Goal: Task Accomplishment & Management: Complete application form

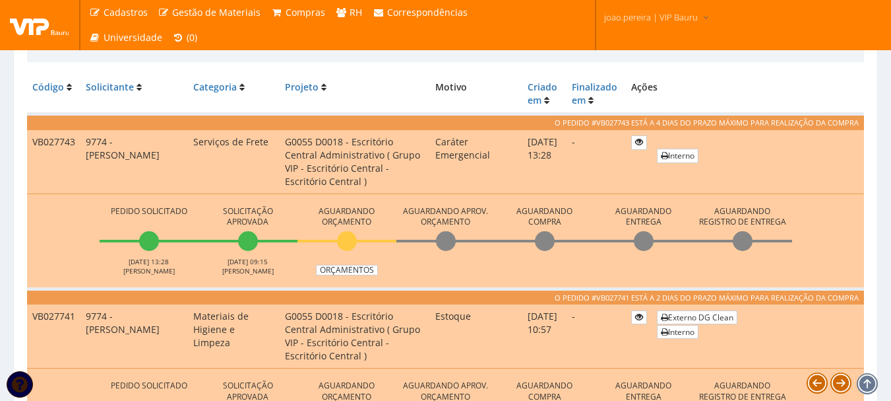
scroll to position [396, 0]
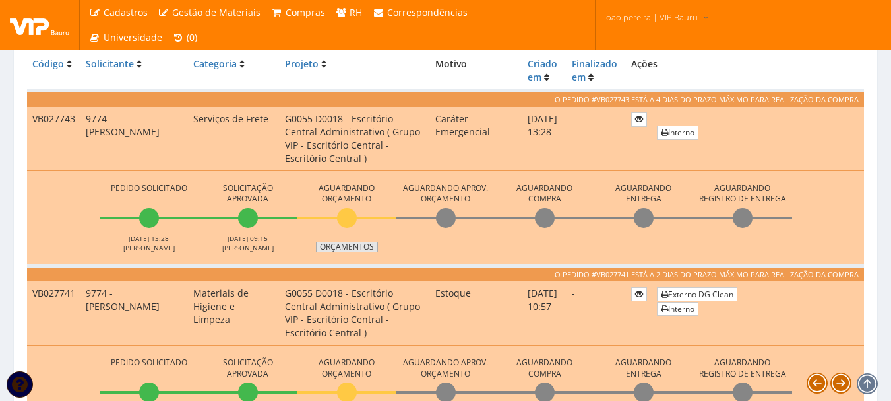
click at [359, 245] on link "Orçamentos" at bounding box center [347, 247] width 62 height 11
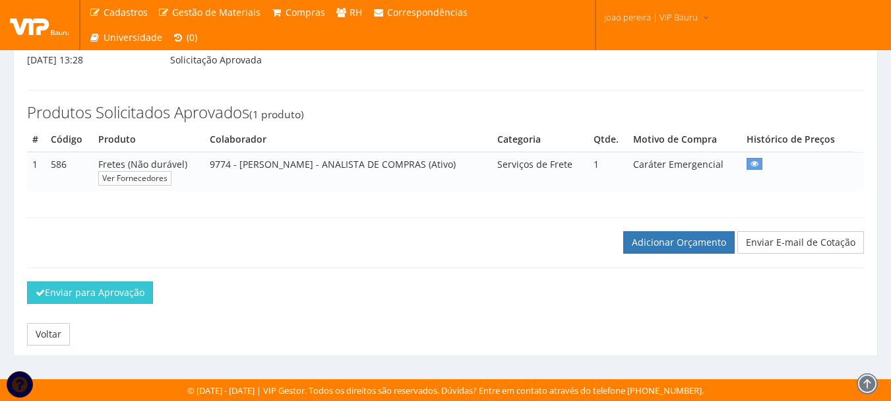
scroll to position [160, 0]
click at [680, 247] on link "Adicionar Orçamento" at bounding box center [680, 242] width 112 height 22
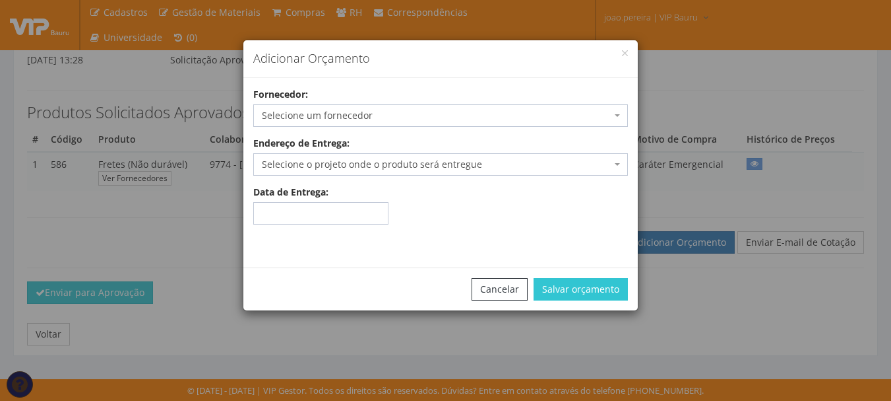
click at [357, 113] on span "Selecione um fornecedor" at bounding box center [437, 115] width 350 height 13
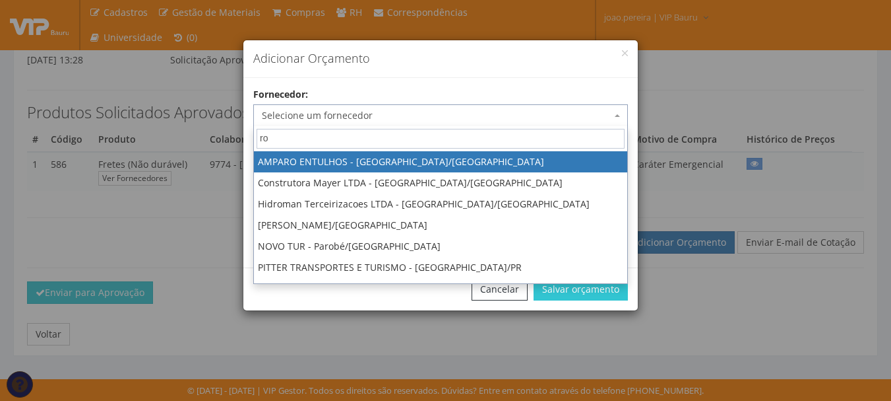
type input "rob"
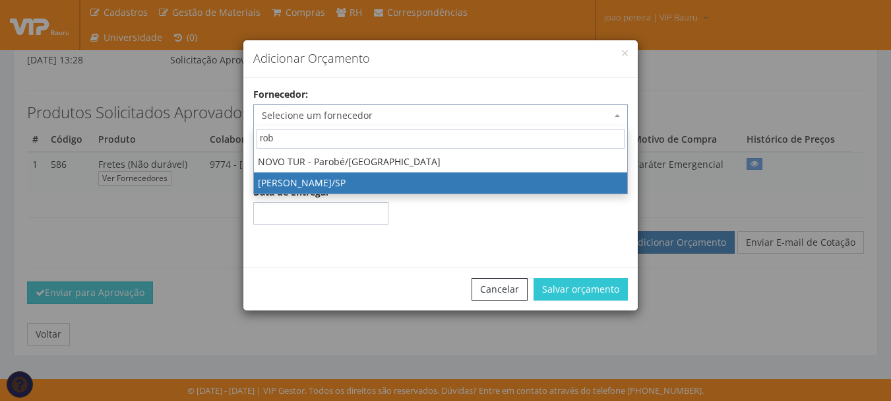
select select "2607"
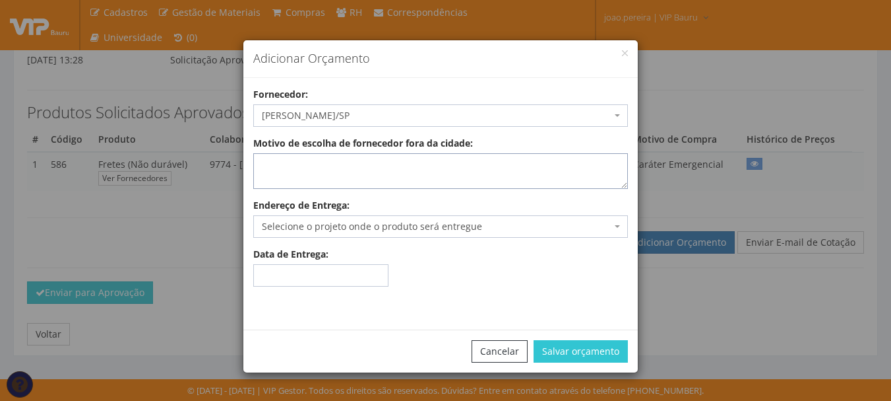
click at [351, 162] on textarea "Motivo de escolha de fornecedor fora da cidade:" at bounding box center [440, 171] width 375 height 36
type textarea "Atende no local"
click at [378, 224] on span "Selecione o projeto onde o produto será entregue" at bounding box center [437, 226] width 350 height 13
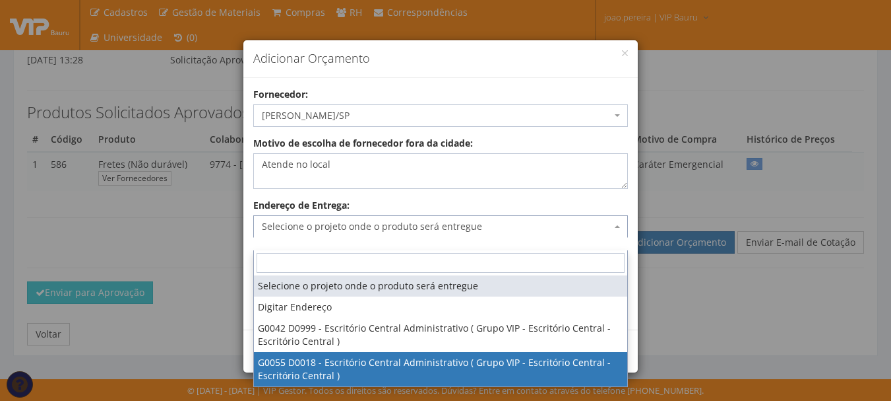
select select "55"
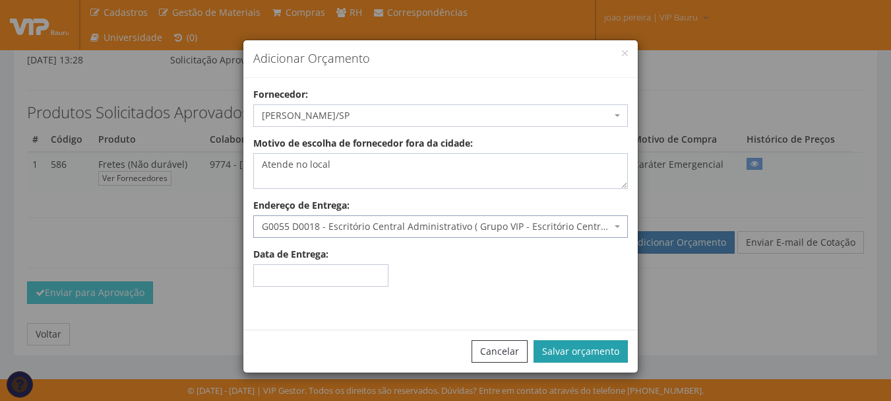
click at [622, 350] on button "Salvar orçamento" at bounding box center [581, 351] width 94 height 22
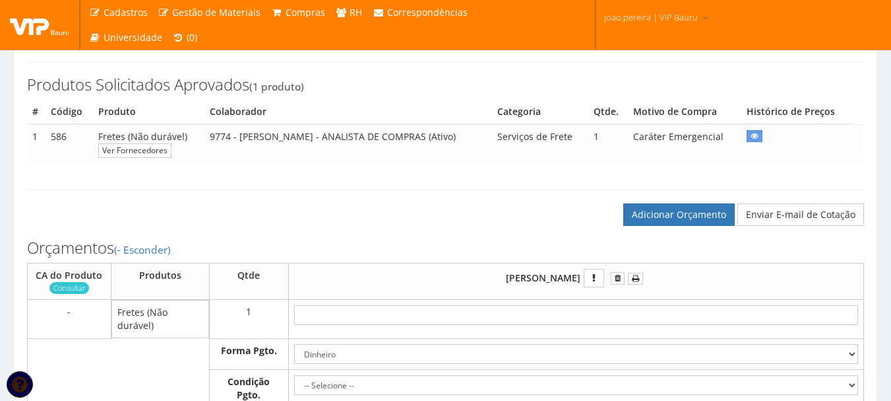
scroll to position [264, 0]
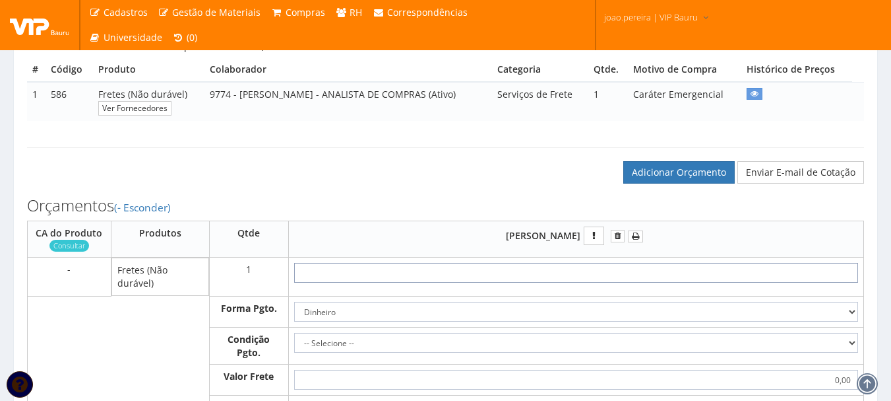
click at [657, 282] on input "text" at bounding box center [576, 273] width 564 height 20
type input "8"
type input "8,00"
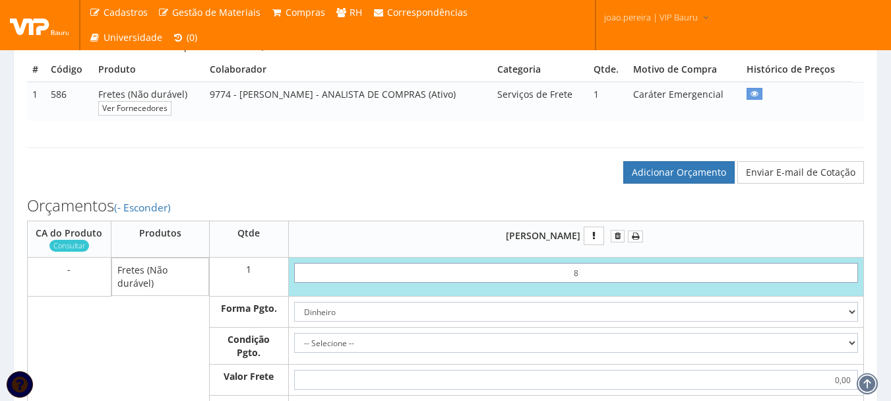
type input "80"
type input "80,00"
type input "8,00"
type input "80,00"
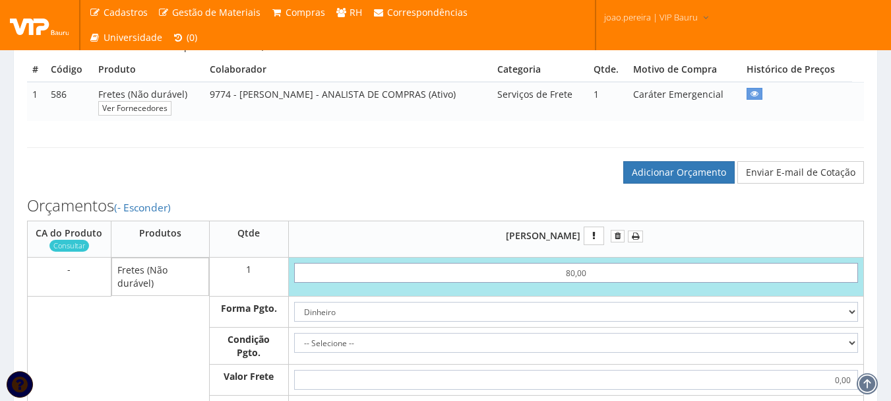
type input "80,00"
type input "800,00"
click at [585, 319] on select "Dinheiro Boleto Bancário Depósito Transferência Bancária Cartão de Crédito Cart…" at bounding box center [576, 312] width 564 height 20
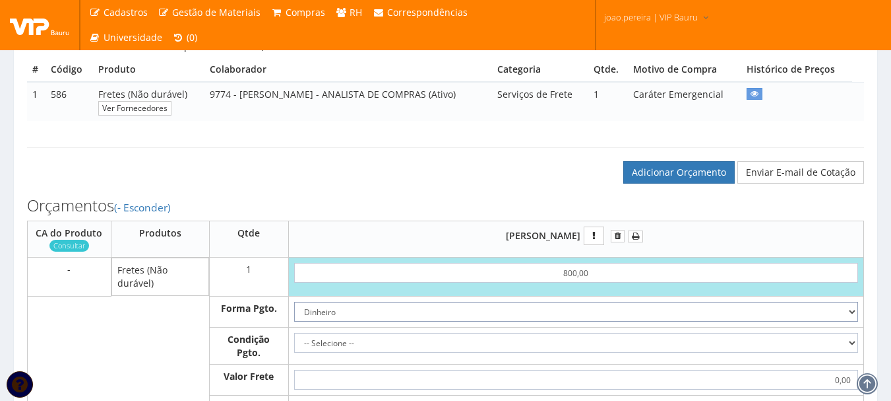
click at [294, 314] on select "Dinheiro Boleto Bancário Depósito Transferência Bancária Cartão de Crédito Cart…" at bounding box center [576, 312] width 564 height 20
click at [403, 352] on select "-- Selecione -- À vista 7 dias 10 dias" at bounding box center [576, 343] width 564 height 20
select select "0"
click at [294, 345] on select "-- Selecione -- À vista 7 dias 10 dias" at bounding box center [576, 343] width 564 height 20
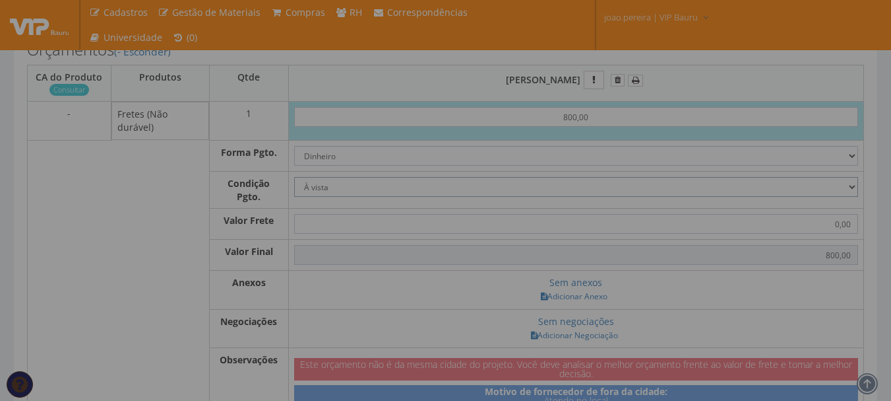
scroll to position [462, 0]
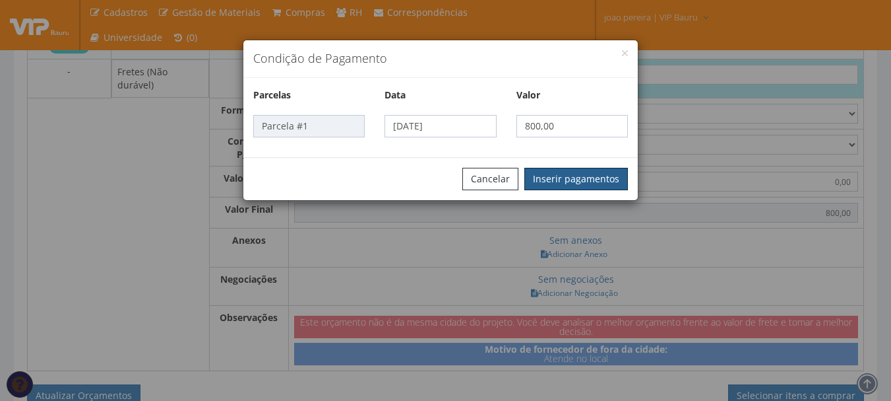
click at [608, 180] on button "Inserir pagamentos" at bounding box center [577, 179] width 104 height 22
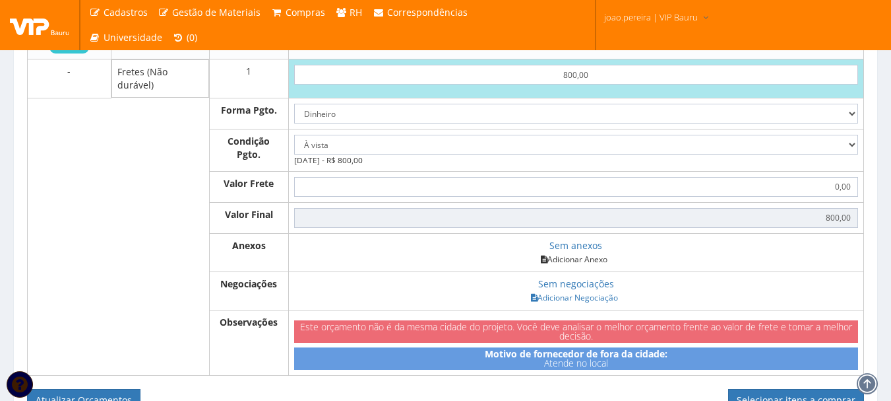
click at [590, 266] on link "Adicionar Anexo" at bounding box center [574, 259] width 75 height 14
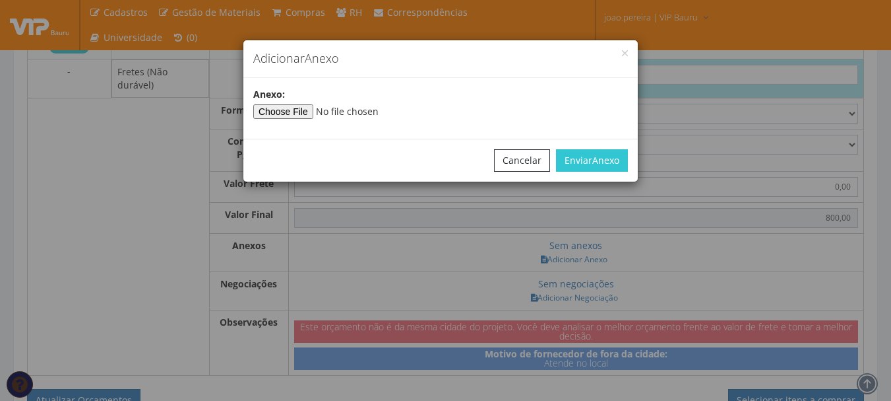
click at [387, 101] on div "Anexo :" at bounding box center [440, 103] width 395 height 31
type input"] "C:\fakepath\FRETE ROBINSON.jpg"
click at [590, 164] on button "Enviar Anexo" at bounding box center [592, 160] width 72 height 22
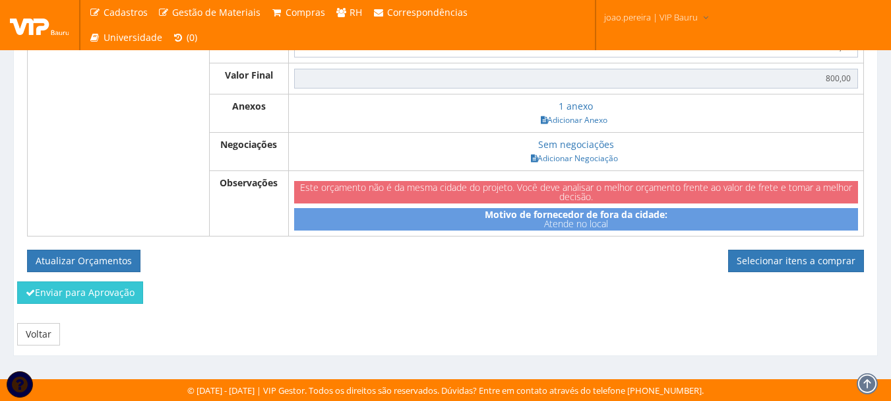
scroll to position [614, 0]
click at [64, 257] on button "Atualizar Orçamentos" at bounding box center [83, 260] width 113 height 22
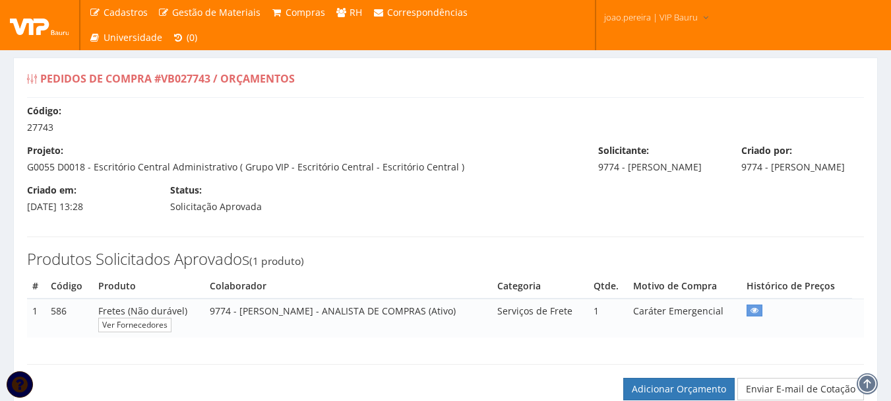
select select "0"
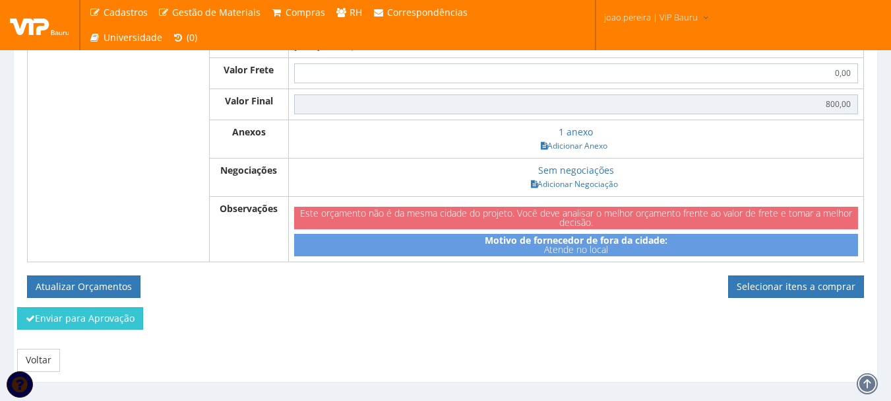
scroll to position [567, 0]
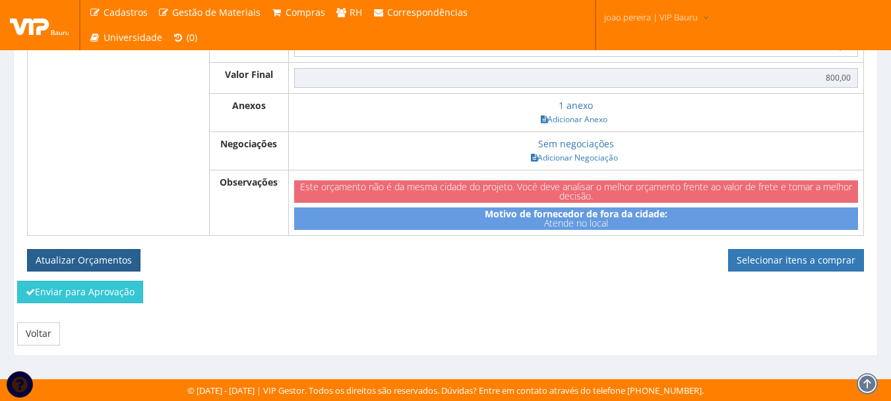
click at [98, 253] on button "Atualizar Orçamentos" at bounding box center [83, 260] width 113 height 22
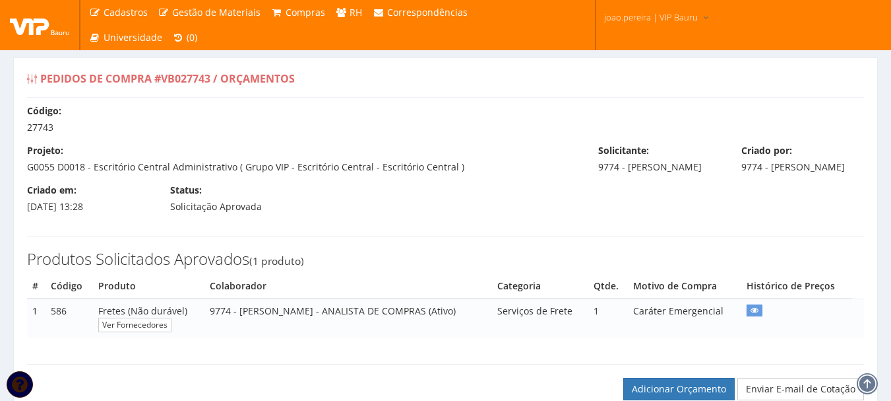
select select "0"
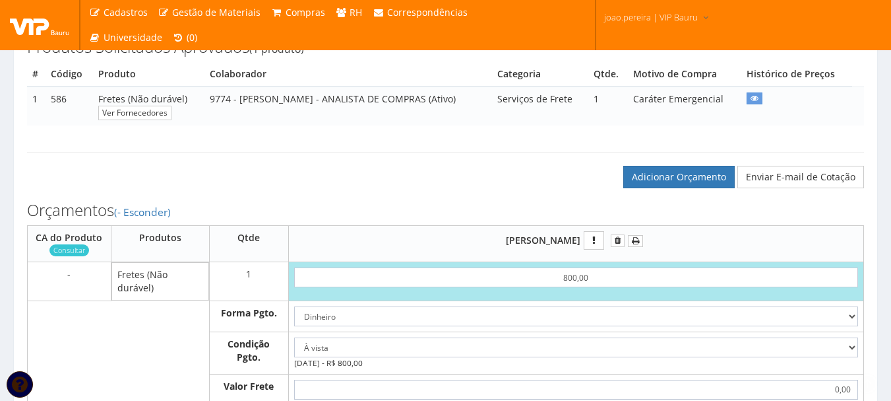
scroll to position [264, 0]
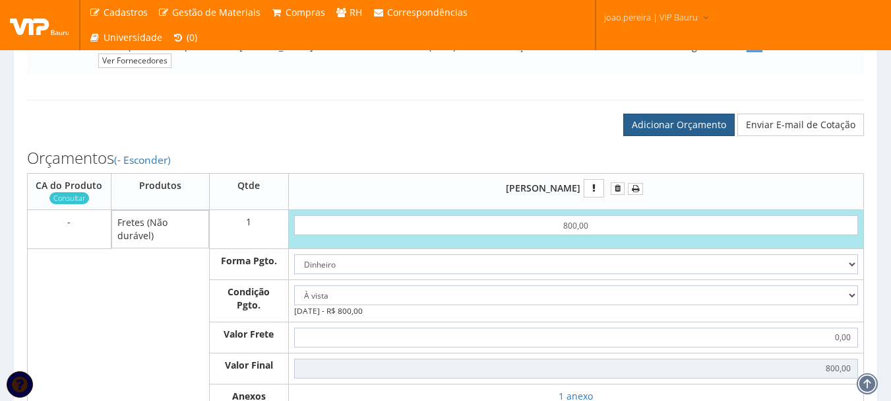
click at [670, 136] on link "Adicionar Orçamento" at bounding box center [680, 124] width 112 height 22
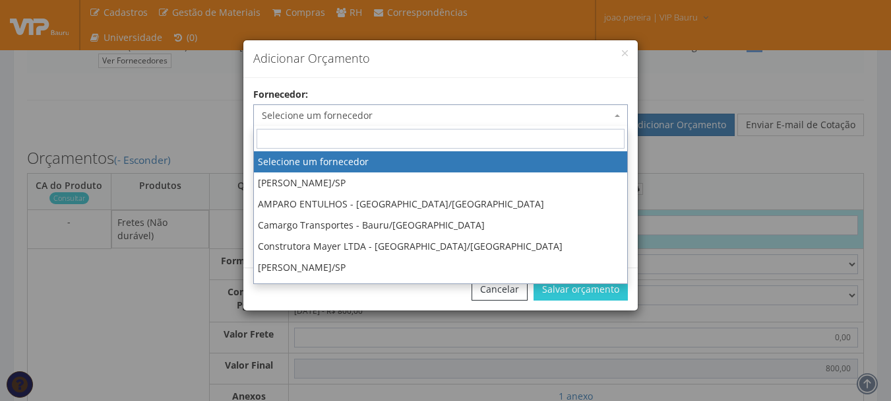
click at [439, 113] on span "Selecione um fornecedor" at bounding box center [437, 115] width 350 height 13
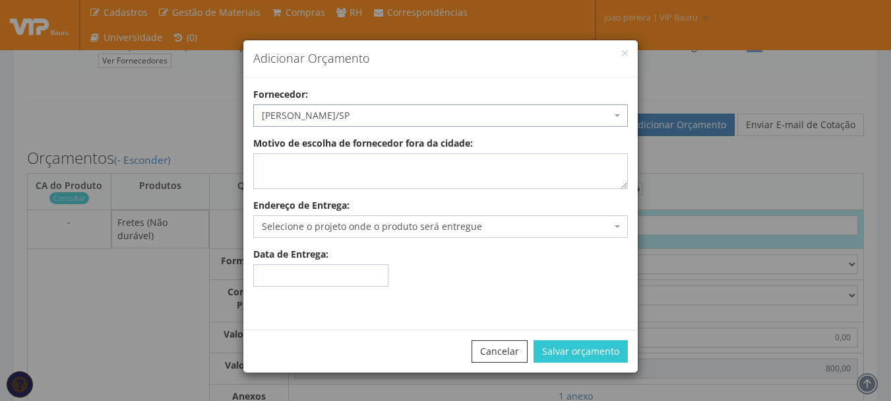
select select "2608"
click at [297, 171] on textarea "Motivo de escolha de fornecedor fora da cidade:" at bounding box center [440, 171] width 375 height 36
drag, startPoint x: 310, startPoint y: 165, endPoint x: 448, endPoint y: 155, distance: 138.3
click at [445, 155] on textarea "atende no oocal" at bounding box center [440, 171] width 375 height 36
type textarea "atende no local"
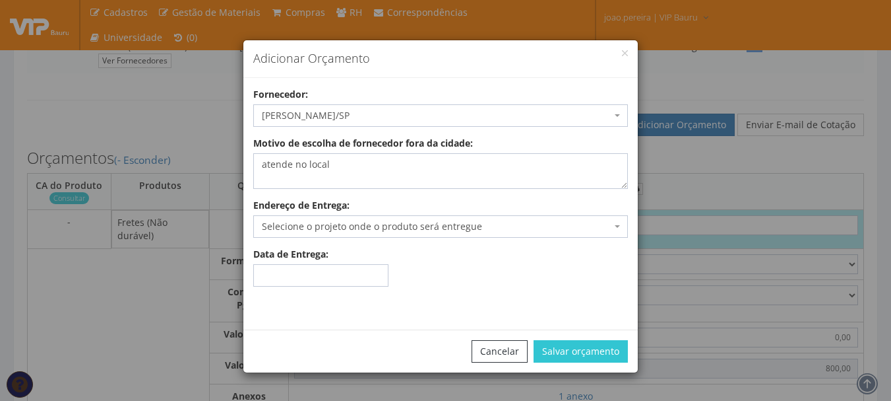
click at [356, 218] on span "Selecione o projeto onde o produto será entregue" at bounding box center [440, 226] width 375 height 22
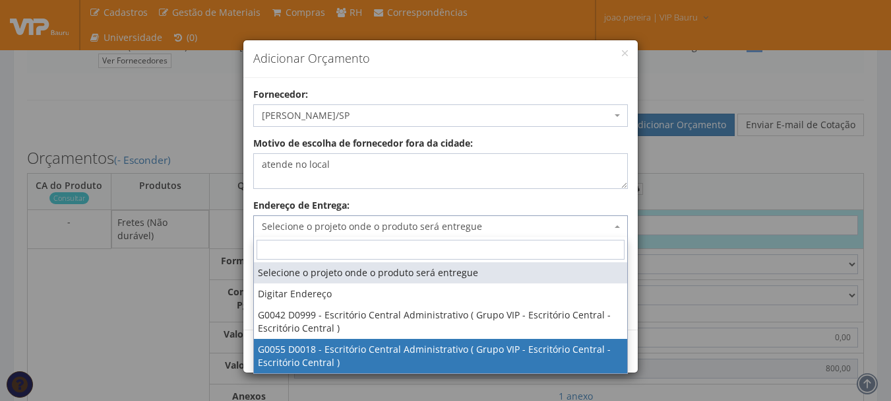
select select "55"
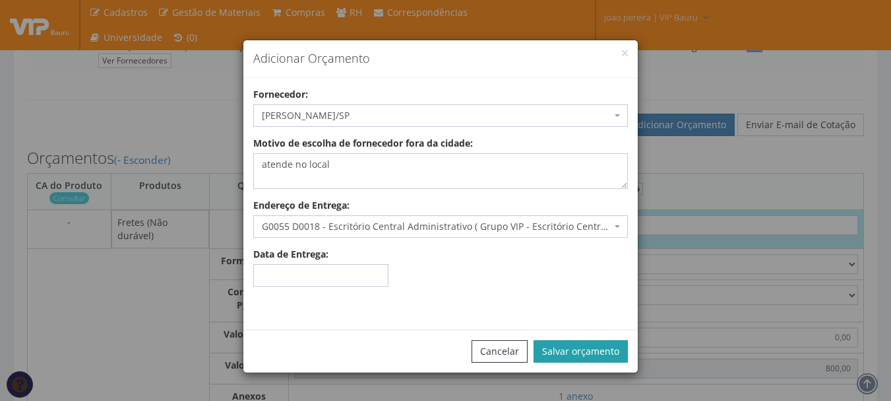
click at [587, 342] on button "Salvar orçamento" at bounding box center [581, 351] width 94 height 22
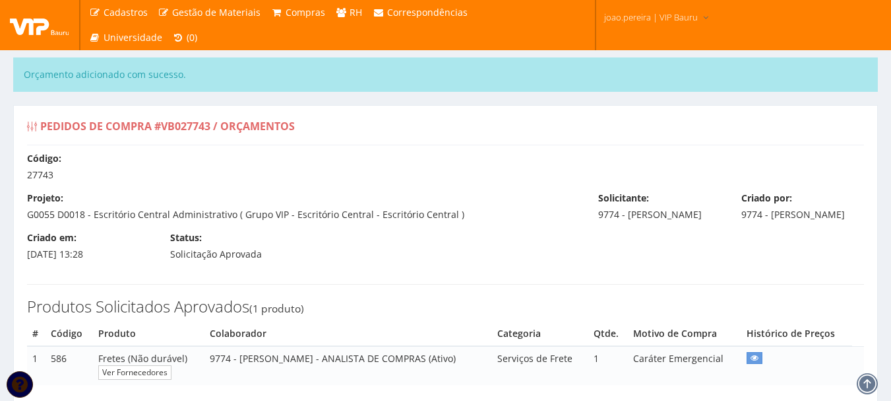
select select "0"
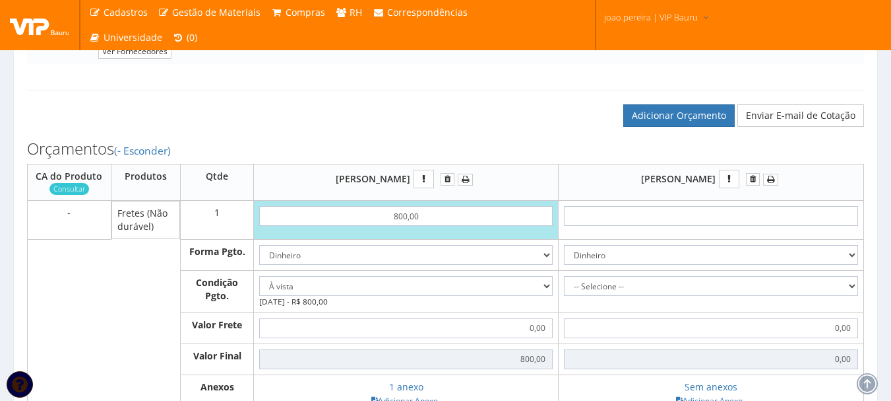
scroll to position [330, 0]
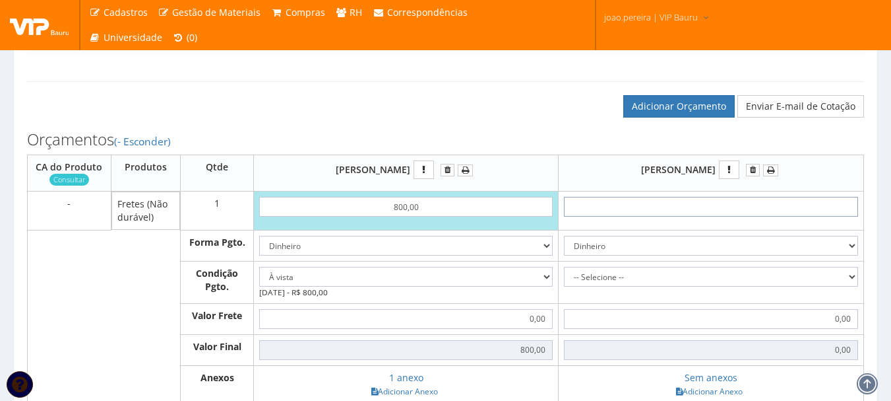
click at [735, 216] on input "text" at bounding box center [711, 207] width 294 height 20
type input "6"
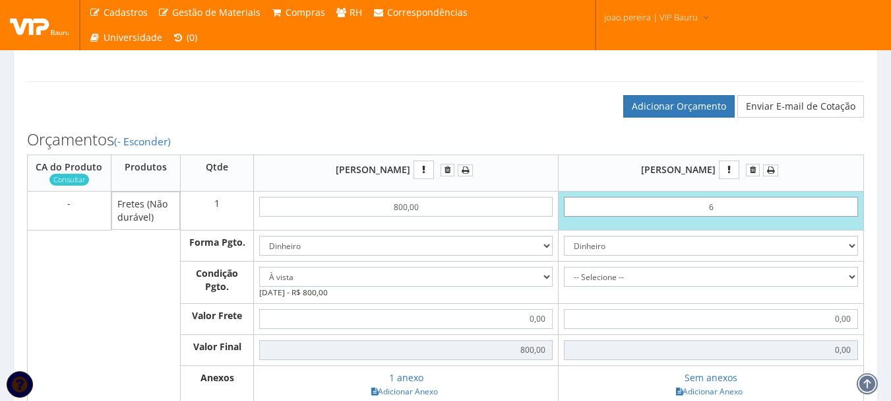
type input "6,00"
type input "60"
type input "60,00"
type input "6,00"
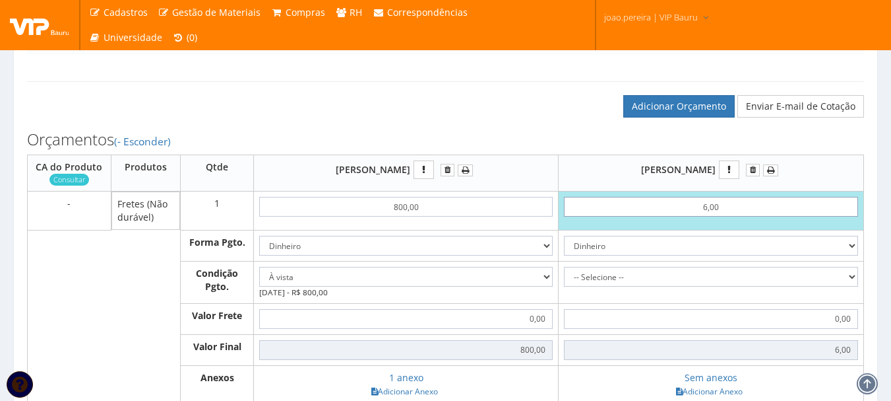
type input "60,00"
type input "600,00"
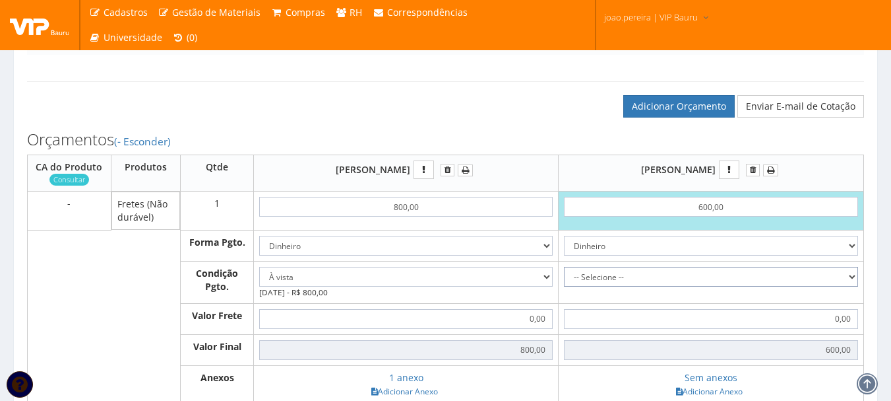
click at [843, 286] on select "-- Selecione -- À vista 7 dias 10 dias" at bounding box center [711, 277] width 294 height 20
select select "0"
click at [564, 279] on select "-- Selecione -- À vista 7 dias 10 dias" at bounding box center [711, 277] width 294 height 20
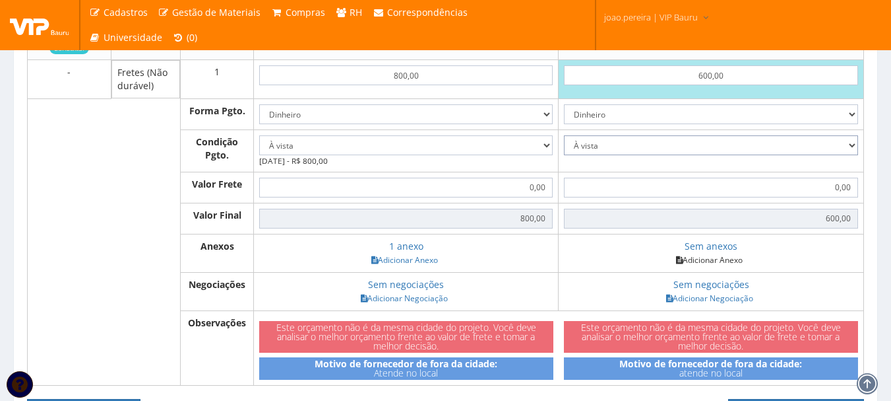
scroll to position [462, 0]
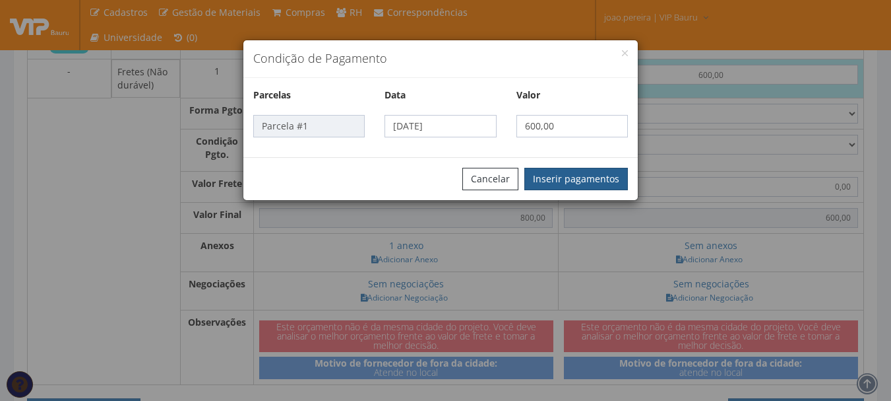
click at [582, 171] on button "Inserir pagamentos" at bounding box center [577, 179] width 104 height 22
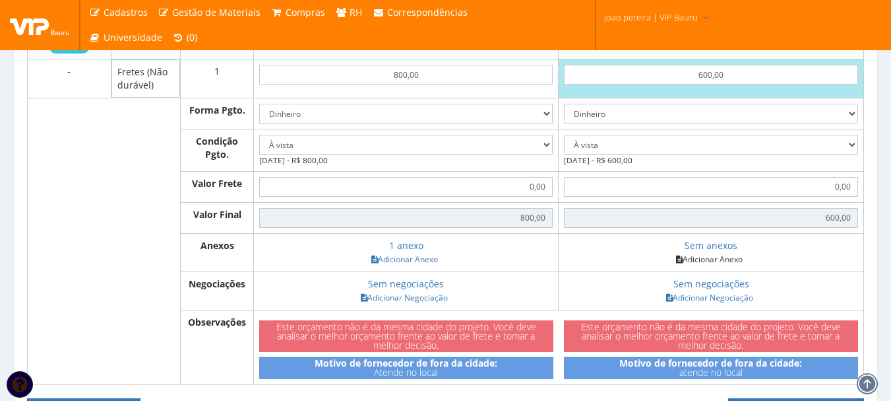
click at [718, 266] on link "Adicionar Anexo" at bounding box center [709, 259] width 75 height 14
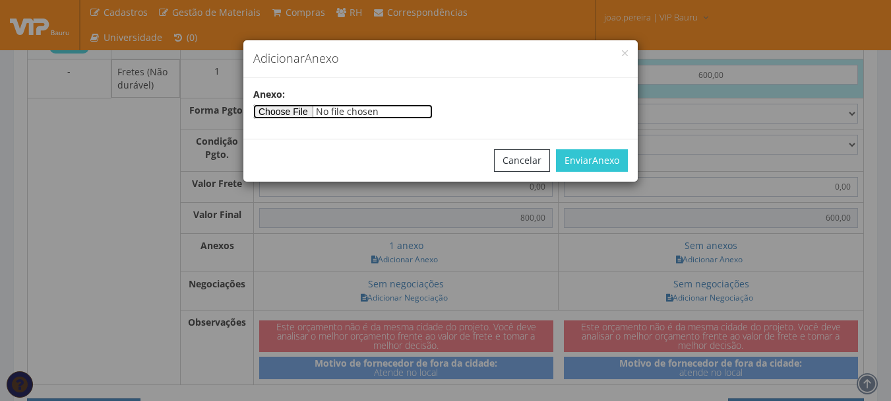
click at [311, 111] on input"] "file" at bounding box center [342, 111] width 179 height 15
type input"] "C:\fakepath\FRETE EDMILSON.jpg"
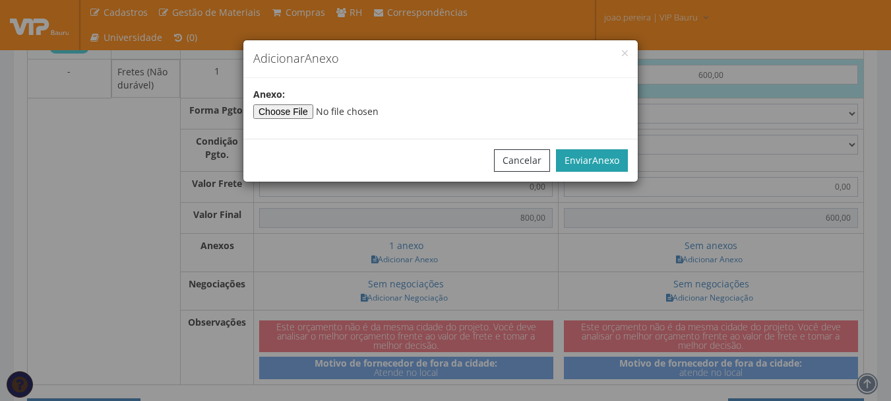
click at [620, 162] on button "Enviar Anexo" at bounding box center [592, 160] width 72 height 22
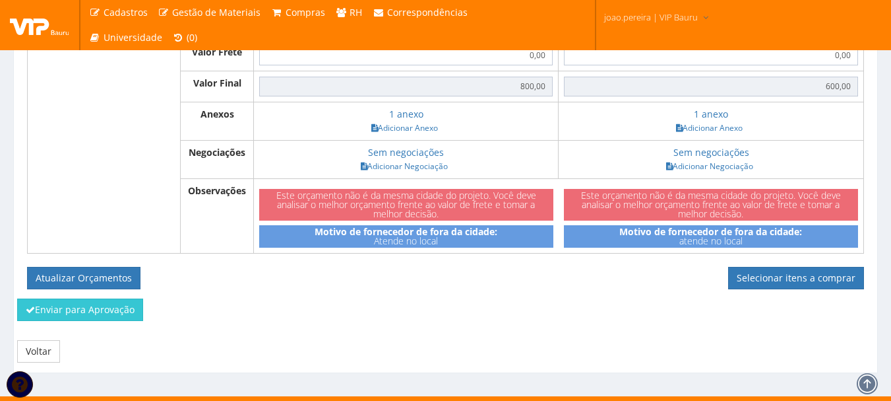
scroll to position [624, 0]
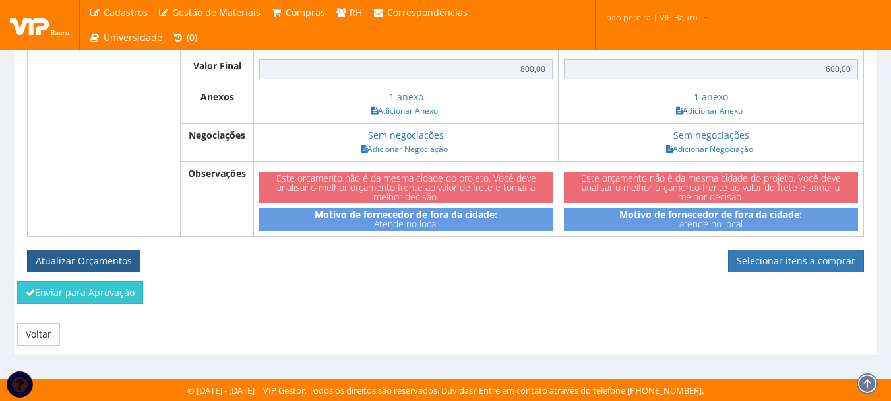
click at [123, 259] on button "Atualizar Orçamentos" at bounding box center [83, 260] width 113 height 22
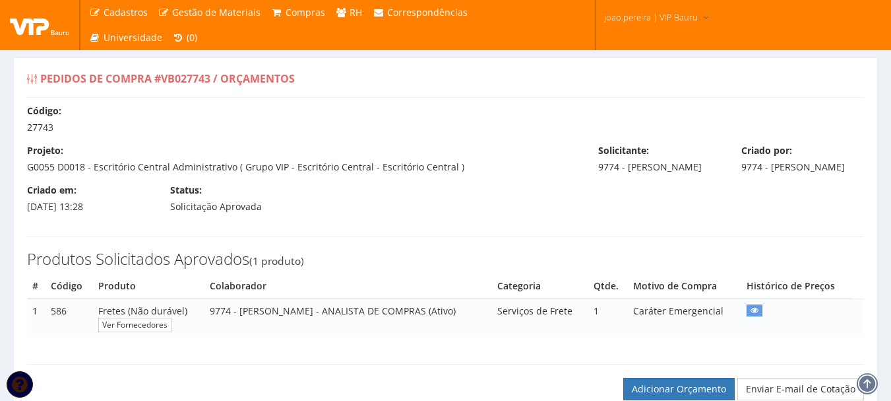
select select "0"
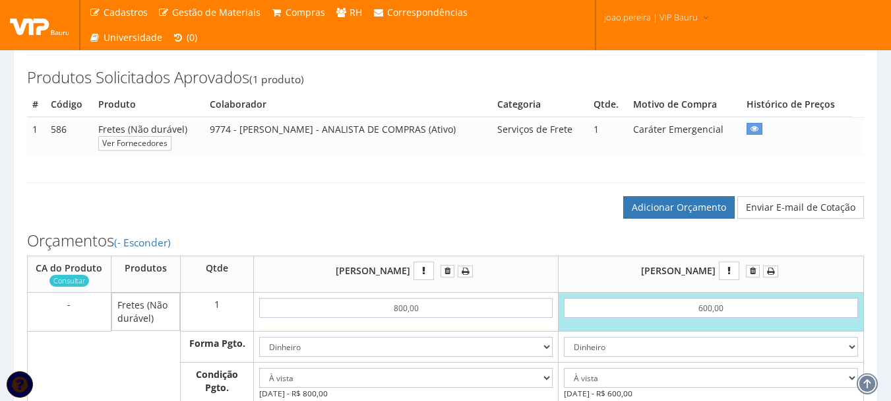
scroll to position [198, 0]
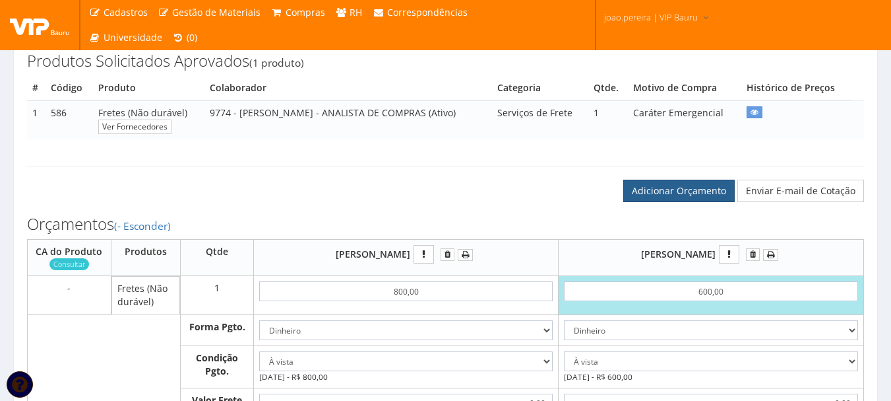
click at [687, 202] on link "Adicionar Orçamento" at bounding box center [680, 190] width 112 height 22
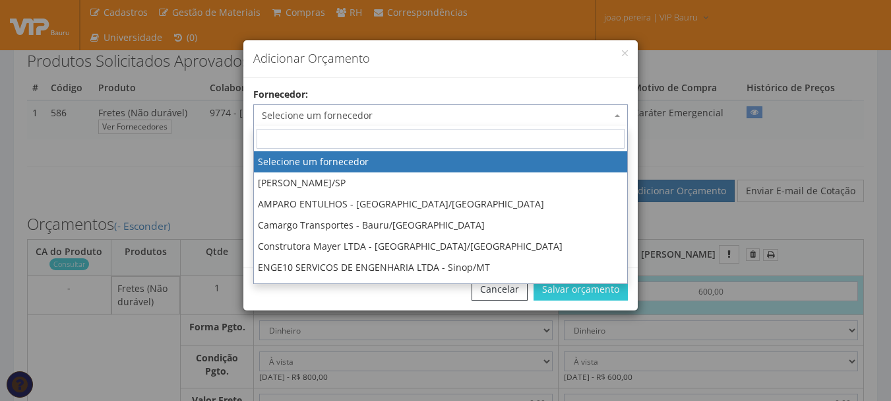
click at [364, 121] on span "Selecione um fornecedor" at bounding box center [437, 115] width 350 height 13
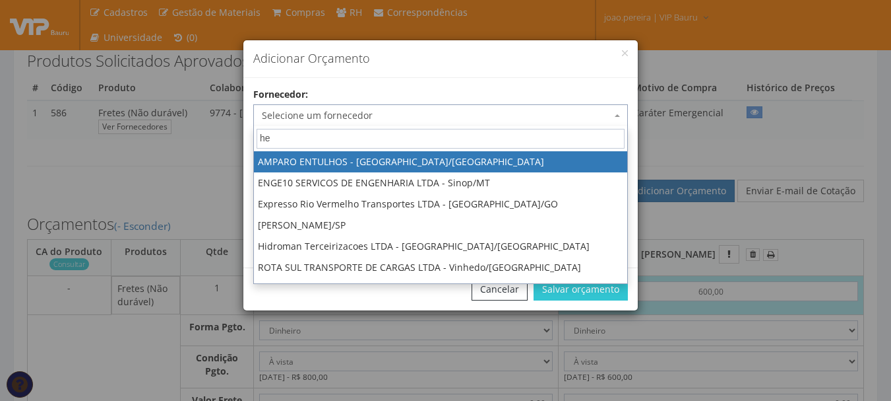
type input "hen"
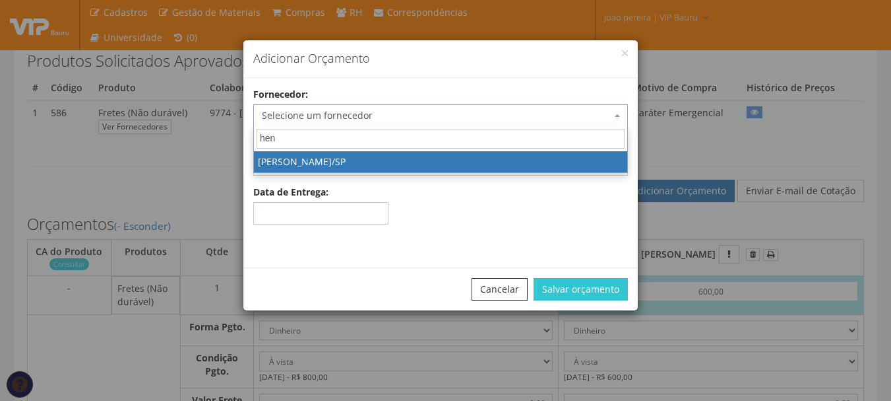
select select "2609"
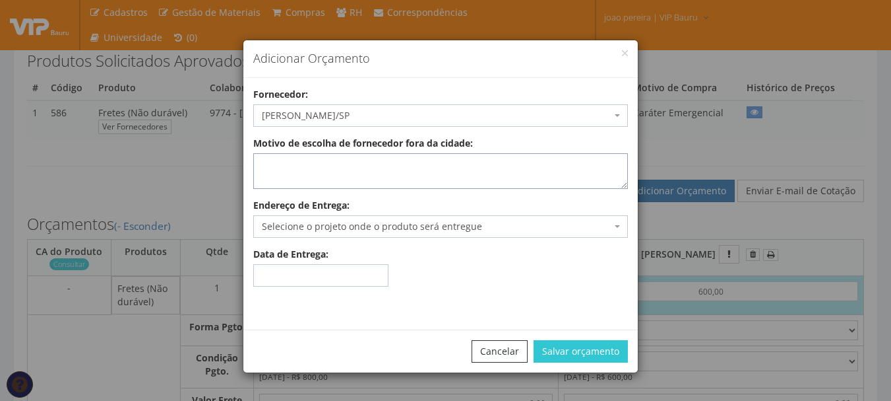
click at [389, 165] on textarea "Motivo de escolha de fornecedor fora da cidade:" at bounding box center [440, 171] width 375 height 36
type textarea "atende no local"
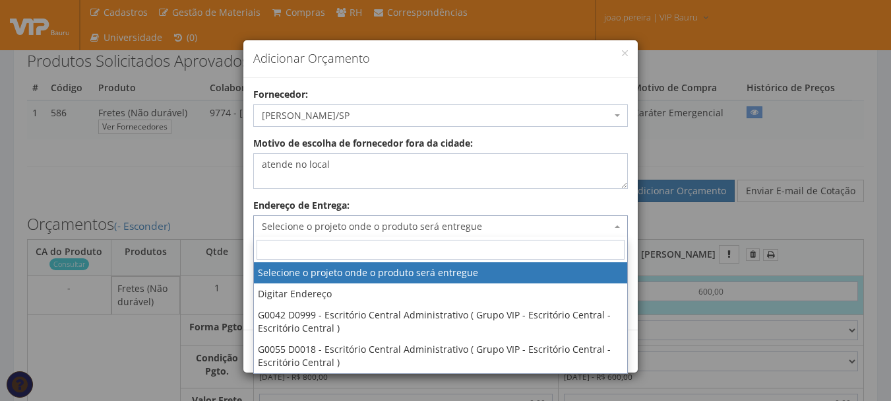
click at [379, 228] on span "Selecione o projeto onde o produto será entregue" at bounding box center [437, 226] width 350 height 13
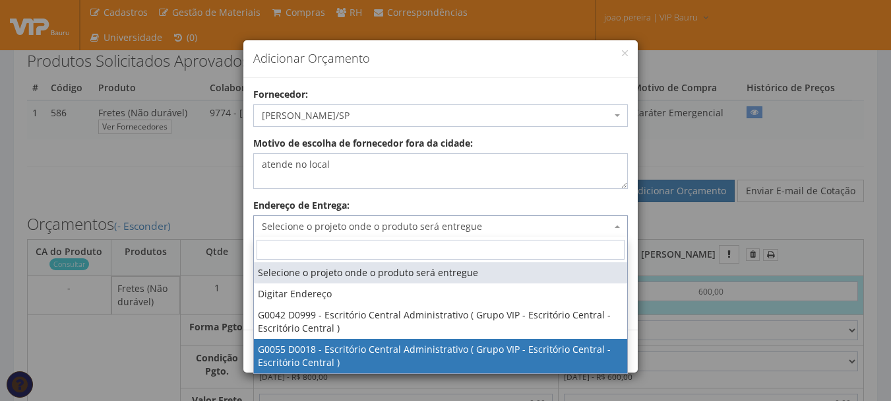
select select "55"
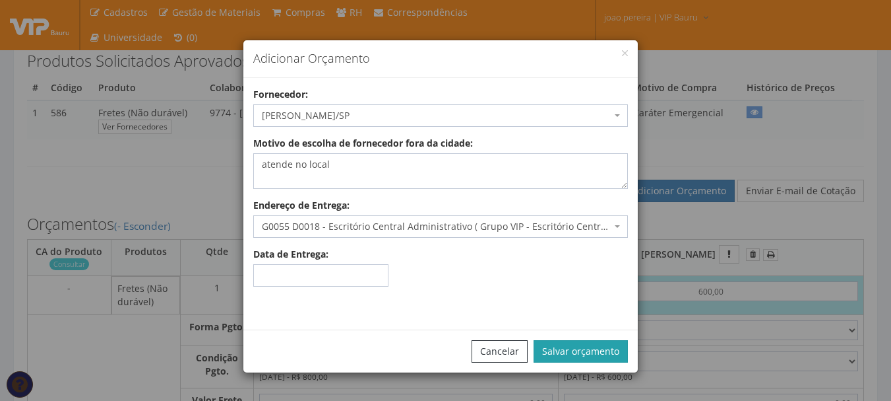
click at [585, 348] on button "Salvar orçamento" at bounding box center [581, 351] width 94 height 22
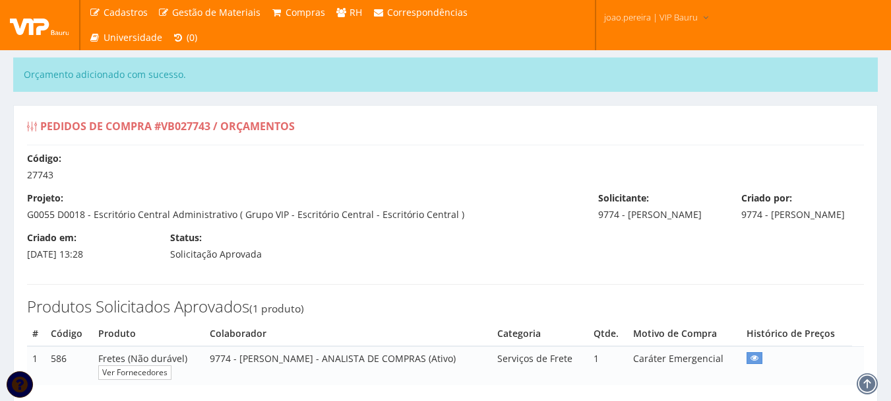
select select "0"
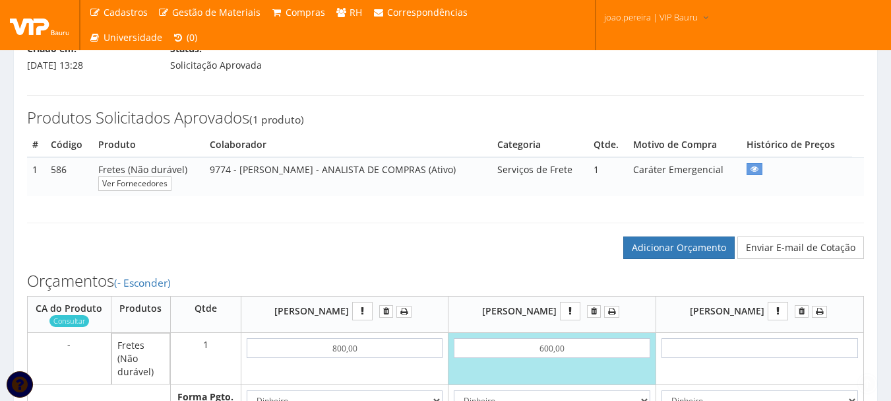
scroll to position [330, 0]
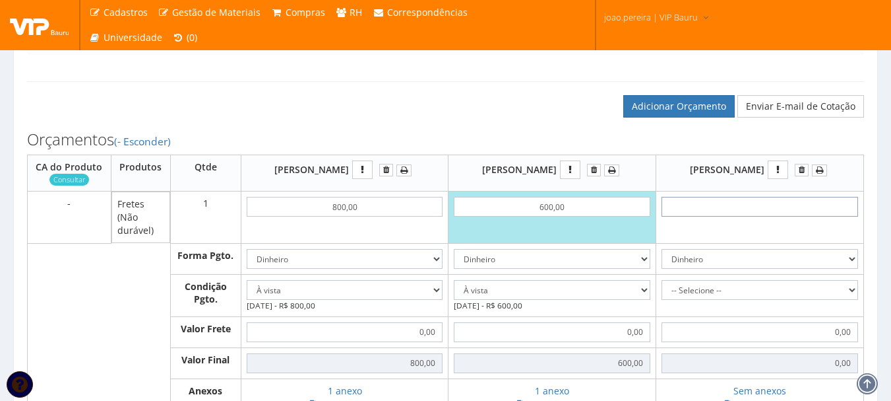
click at [767, 214] on input "text" at bounding box center [760, 207] width 197 height 20
type input "1"
type input "1,00"
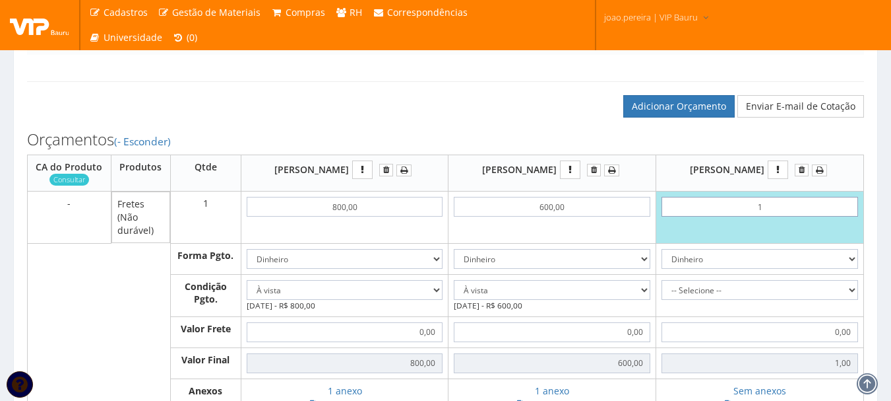
type input "10"
type input "10,00"
type input "1,00"
type input "10,00"
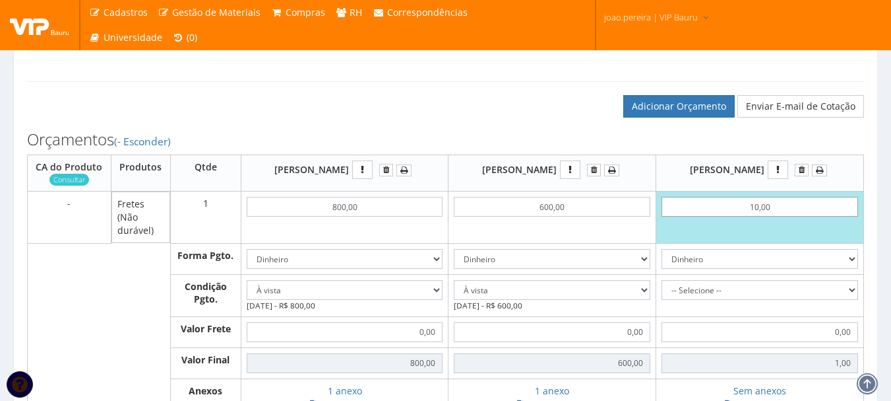
type input "10,00"
type input "100,00"
type input "1.000,00"
type input "1000,00"
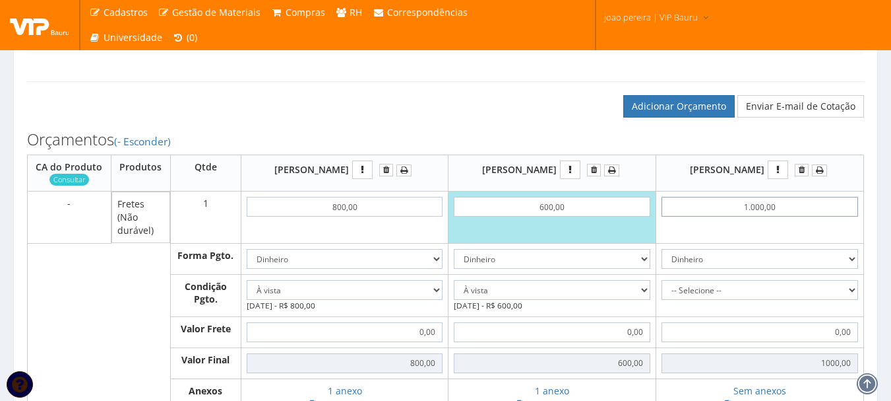
type input "1.000,00"
click at [793, 269] on select "Dinheiro Boleto Bancário Depósito Transferência Bancária Cartão de Crédito Cart…" at bounding box center [760, 259] width 197 height 20
click at [807, 300] on select "-- Selecione -- À vista 7 dias 10 dias" at bounding box center [760, 290] width 197 height 20
select select "0"
click at [662, 292] on select "-- Selecione -- À vista 7 dias 10 dias" at bounding box center [760, 290] width 197 height 20
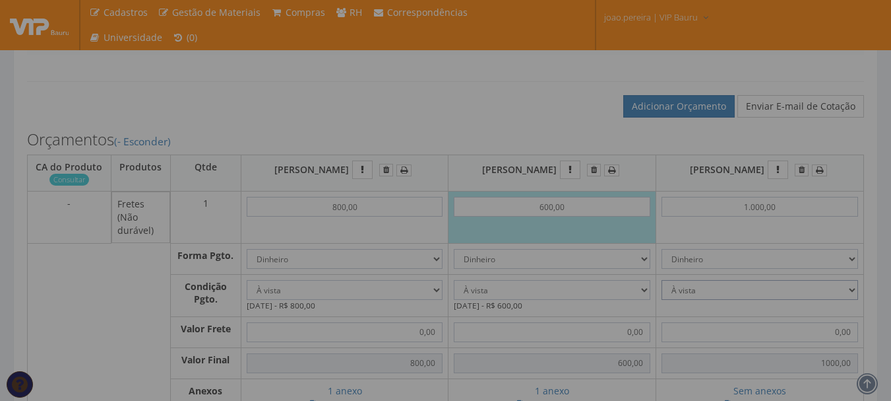
type input "1.000,00"
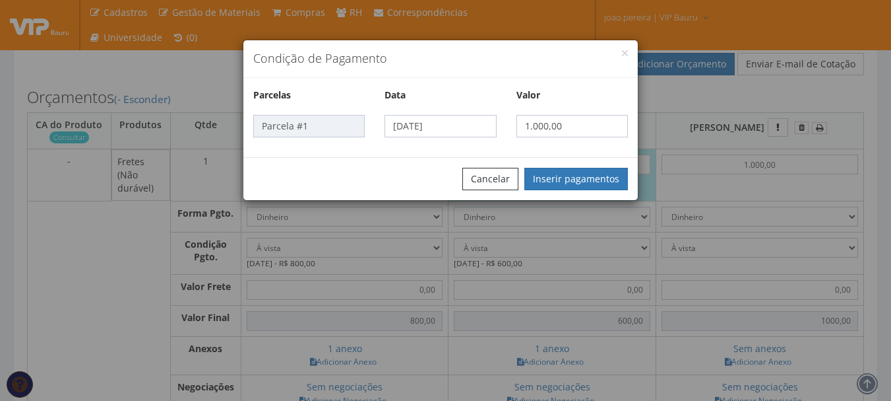
scroll to position [396, 0]
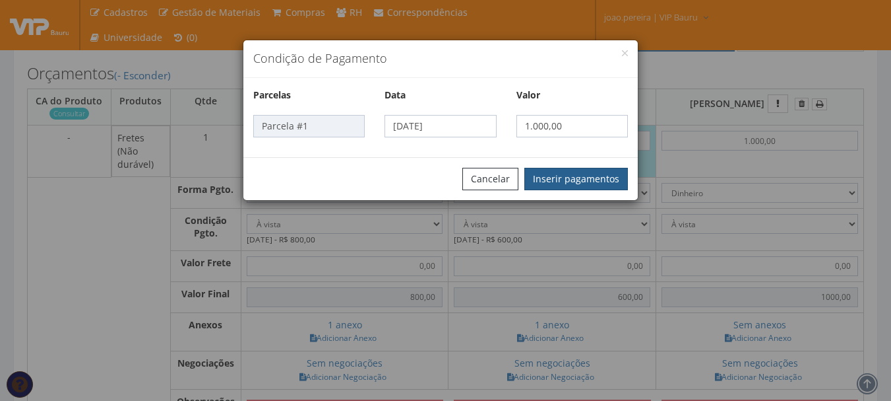
click at [595, 183] on button "Inserir pagamentos" at bounding box center [577, 179] width 104 height 22
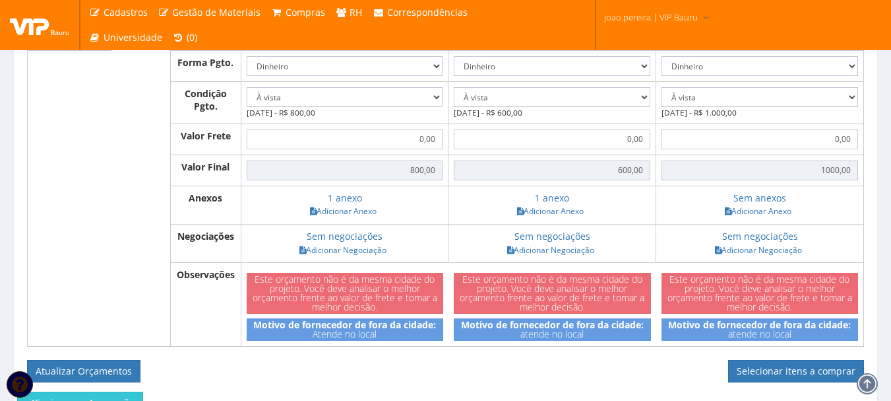
scroll to position [528, 0]
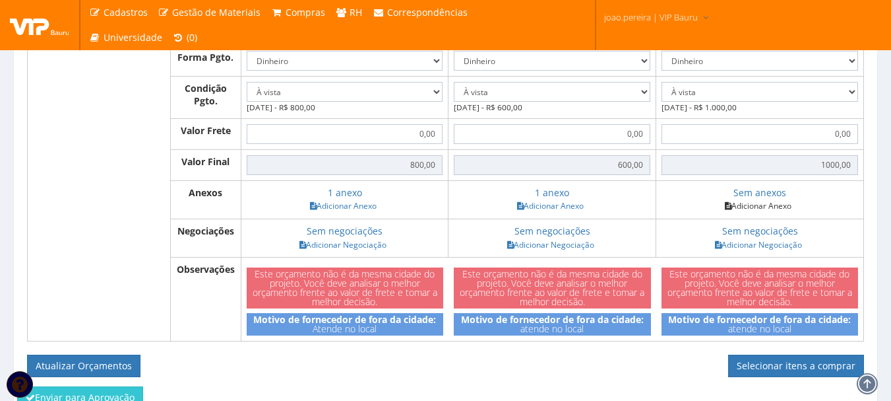
click at [761, 212] on link "Adicionar Anexo" at bounding box center [758, 206] width 75 height 14
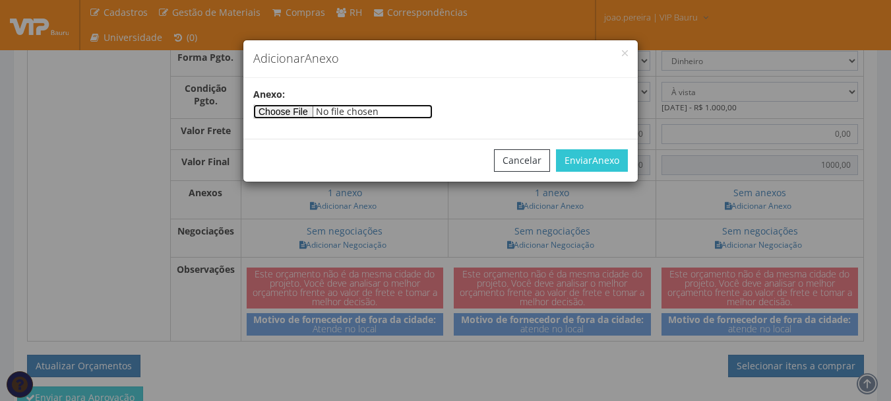
click at [304, 109] on input"] "file" at bounding box center [342, 111] width 179 height 15
type input"] "C:\fakepath\FRETE HENRIQUE.jpg"
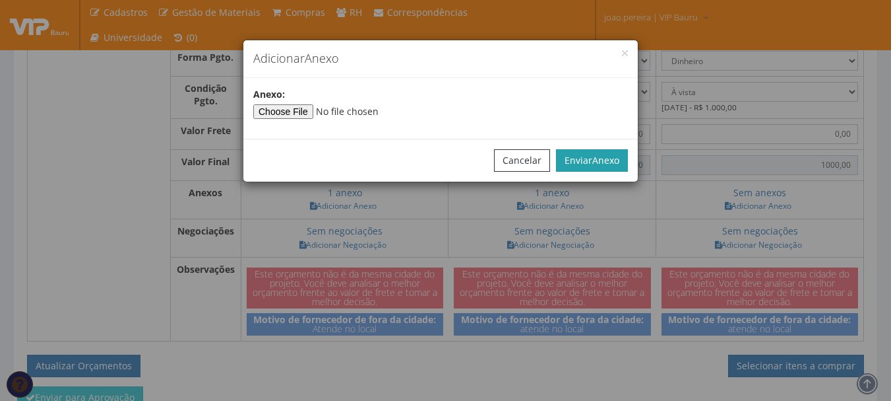
click at [608, 154] on span "Anexo" at bounding box center [606, 160] width 27 height 13
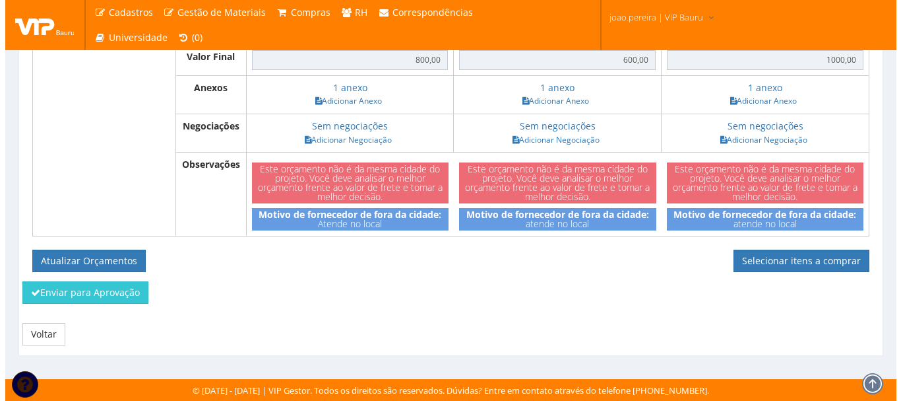
scroll to position [646, 0]
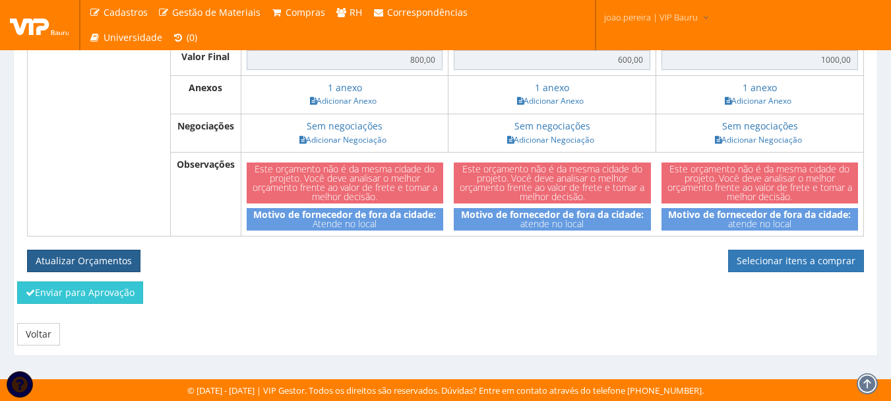
click at [90, 257] on button "Atualizar Orçamentos" at bounding box center [83, 260] width 113 height 22
click at [589, 273] on div "Orçamentos (- Esconder) CA do Produto Consultar Produtos Qtde Robson Pereira de…" at bounding box center [445, 48] width 857 height 467
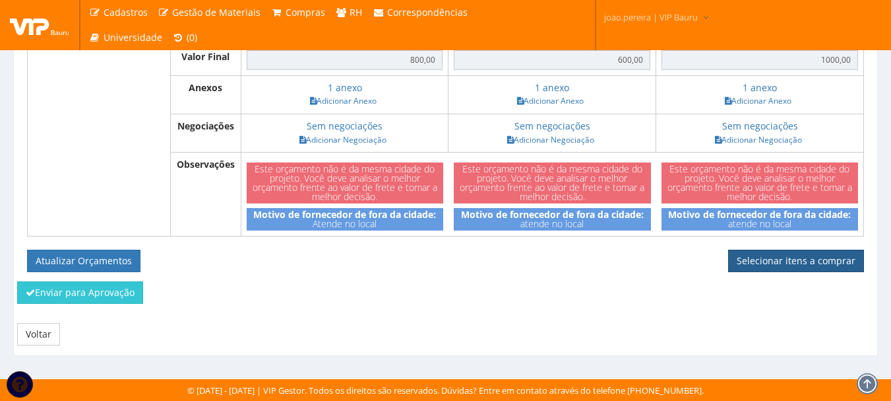
click at [804, 259] on link "Selecionar itens a comprar" at bounding box center [796, 260] width 136 height 22
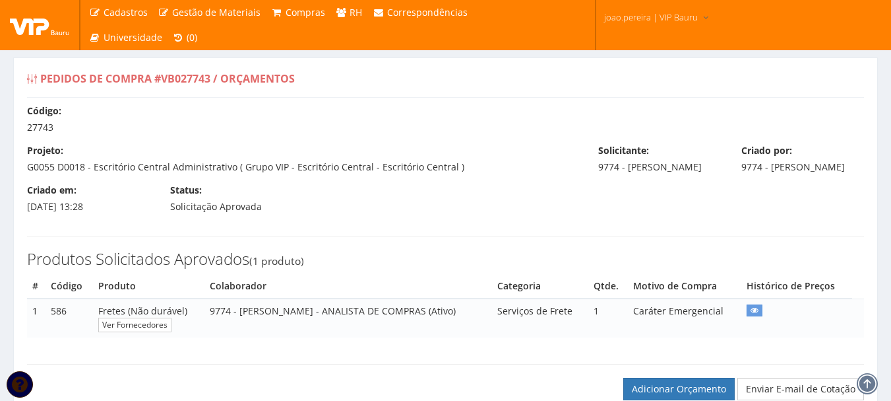
select select "0"
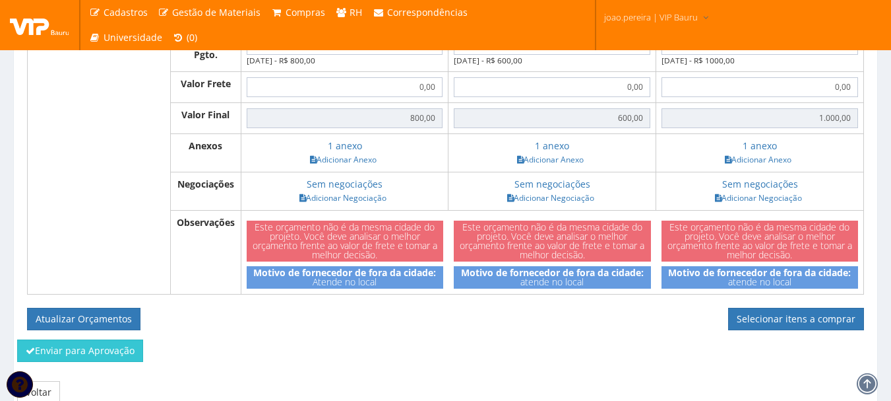
scroll to position [599, 0]
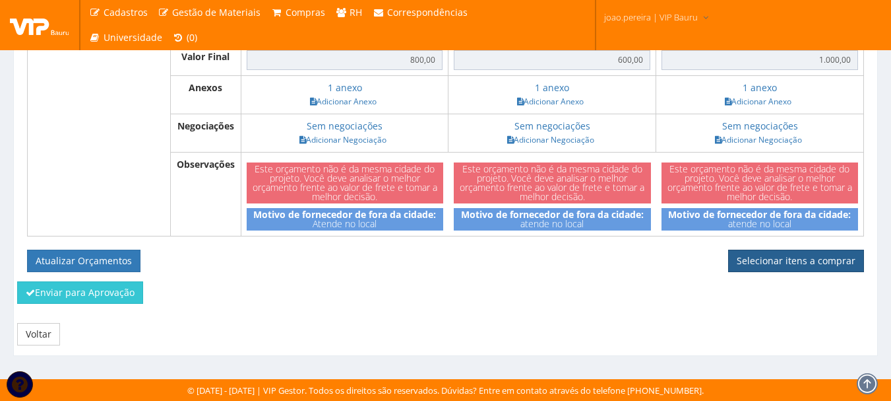
click at [802, 259] on link "Selecionar itens a comprar" at bounding box center [796, 260] width 136 height 22
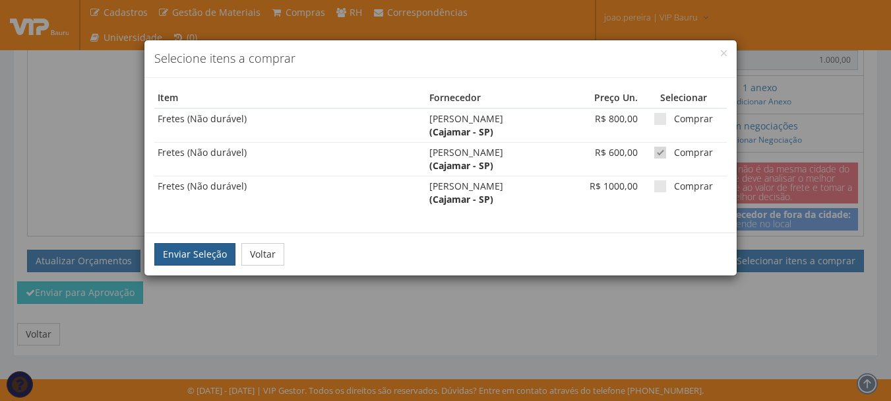
click at [183, 252] on button "Enviar Seleção" at bounding box center [194, 254] width 81 height 22
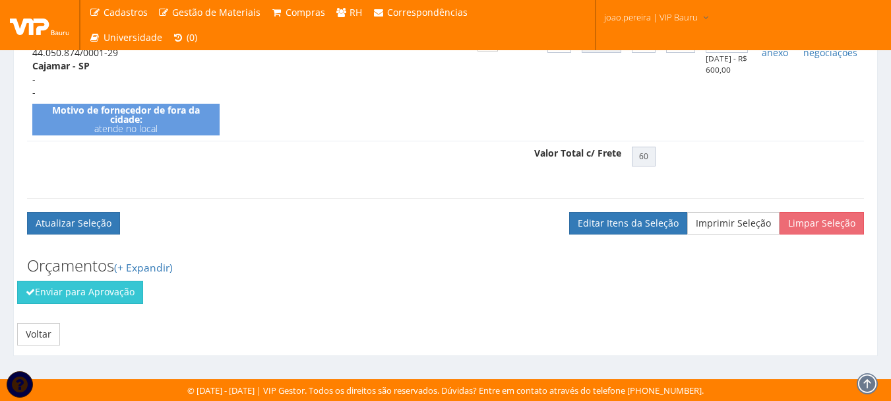
scroll to position [459, 0]
click at [82, 290] on button "Enviar para Aprovação" at bounding box center [80, 291] width 126 height 22
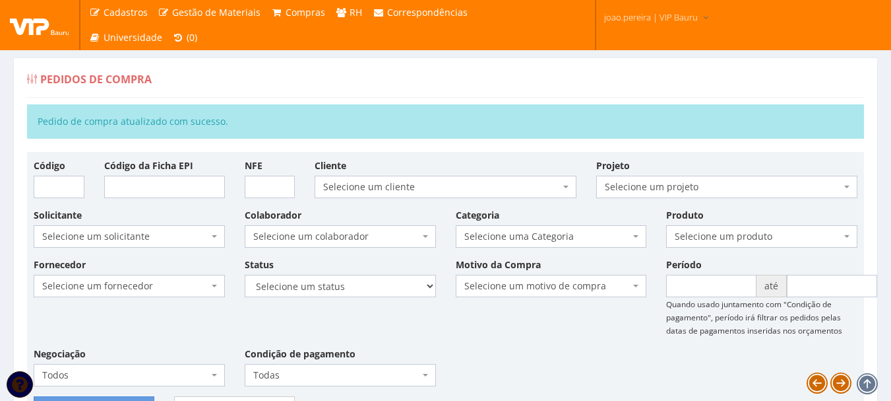
click at [562, 346] on div "Fornecedor Selecione um fornecedor ******** ******** 1000 MARCAS BRASIL 12.203.…" at bounding box center [446, 326] width 844 height 139
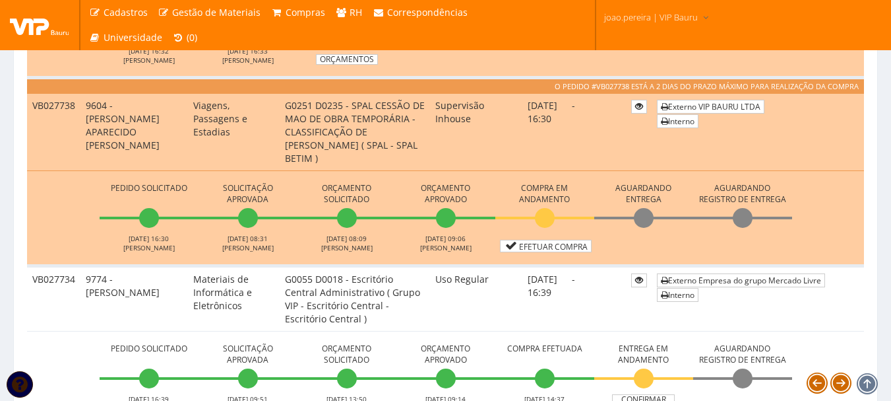
scroll to position [1122, 0]
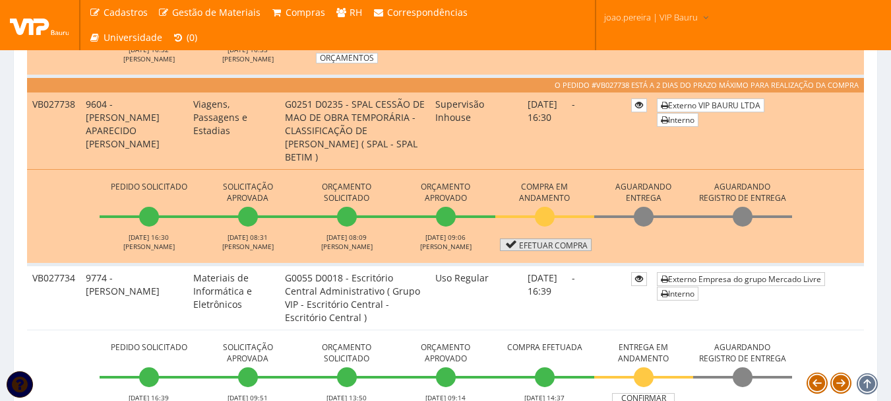
click at [545, 246] on link "Efetuar Compra" at bounding box center [546, 244] width 92 height 13
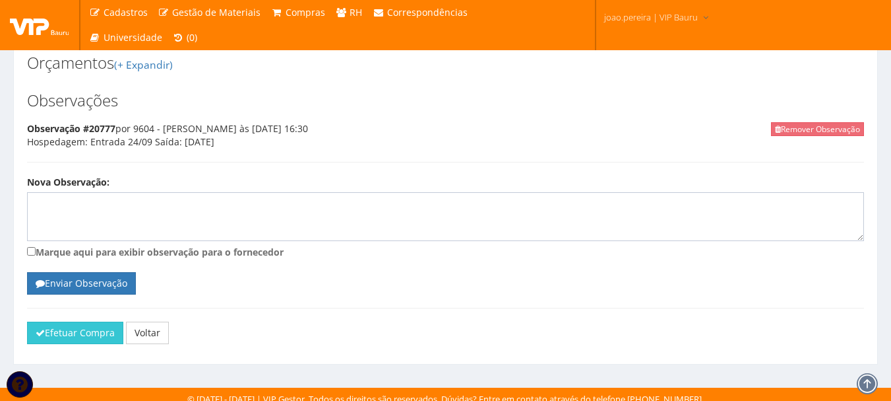
scroll to position [790, 0]
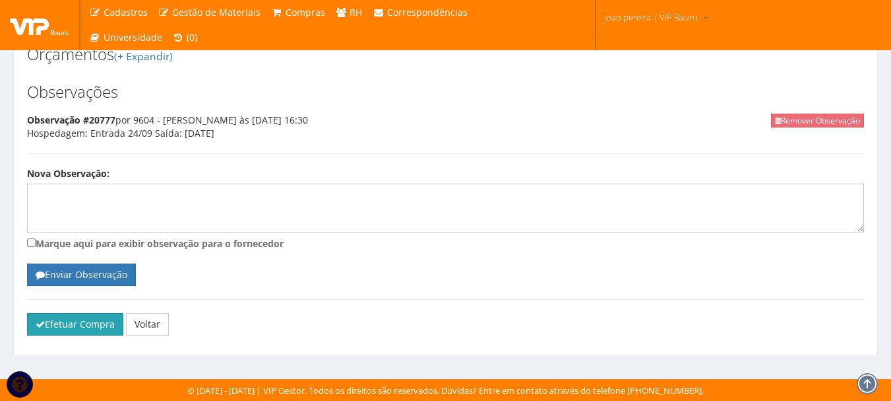
click at [87, 330] on button "Efetuar Compra" at bounding box center [75, 324] width 96 height 22
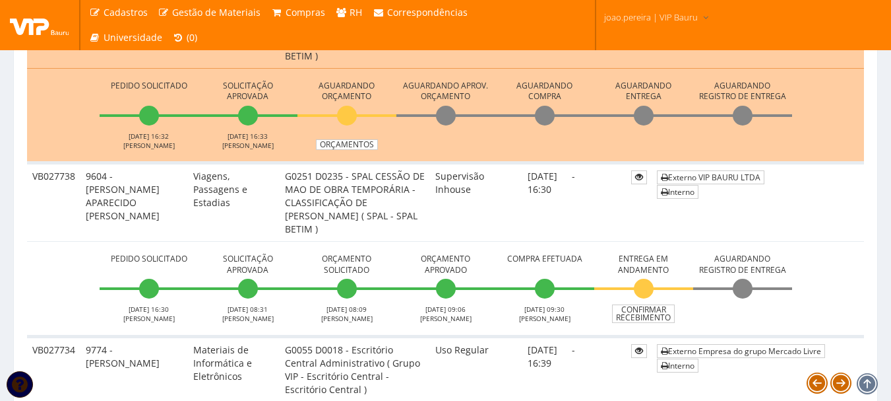
scroll to position [1056, 0]
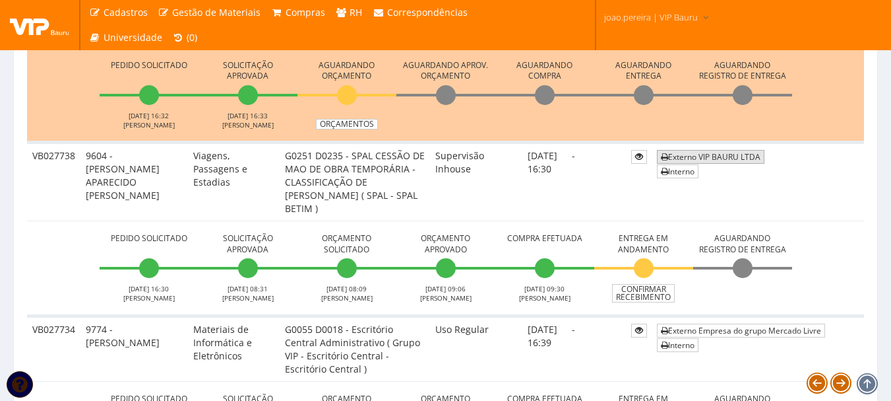
click at [700, 152] on link "Externo VIP BAURU LTDA" at bounding box center [711, 157] width 108 height 14
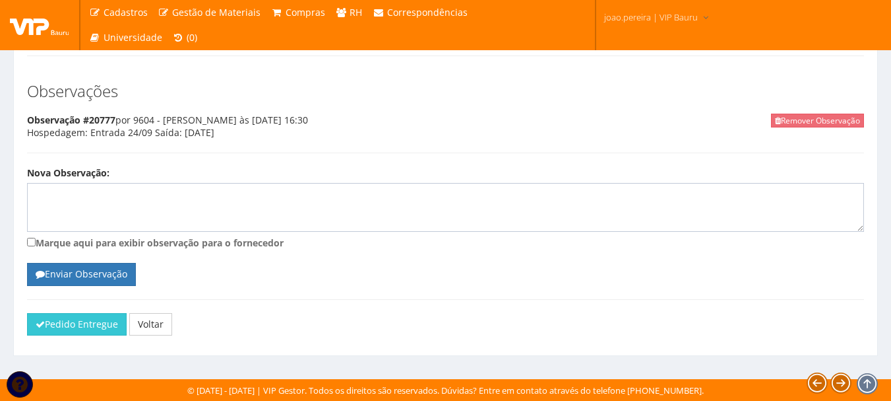
scroll to position [1159, 0]
drag, startPoint x: 88, startPoint y: 134, endPoint x: 270, endPoint y: 134, distance: 182.1
click at [270, 134] on div "Remover Observação Observação #20777 por 9604 - [PERSON_NAME] às [DATE] 16:30 H…" at bounding box center [445, 133] width 837 height 40
drag, startPoint x: 88, startPoint y: 133, endPoint x: 318, endPoint y: 134, distance: 230.3
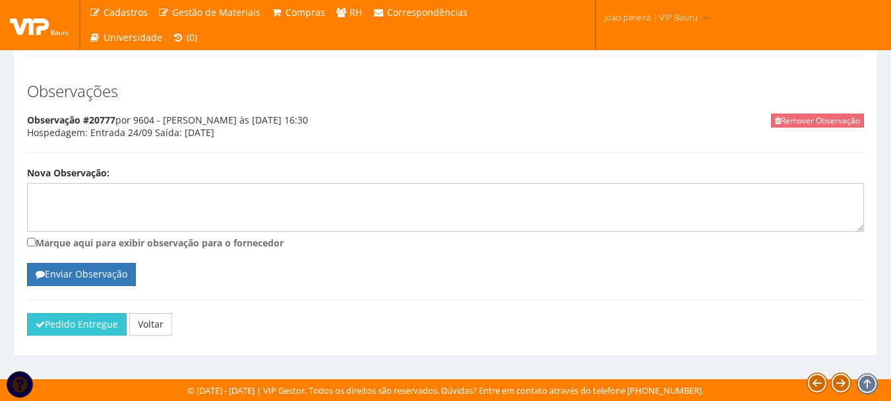
click at [318, 134] on div "Remover Observação Observação #20777 por 9604 - [PERSON_NAME] às [DATE] 16:30 H…" at bounding box center [445, 133] width 837 height 40
copy div "Entrada 24/09 Saída: [DATE]"
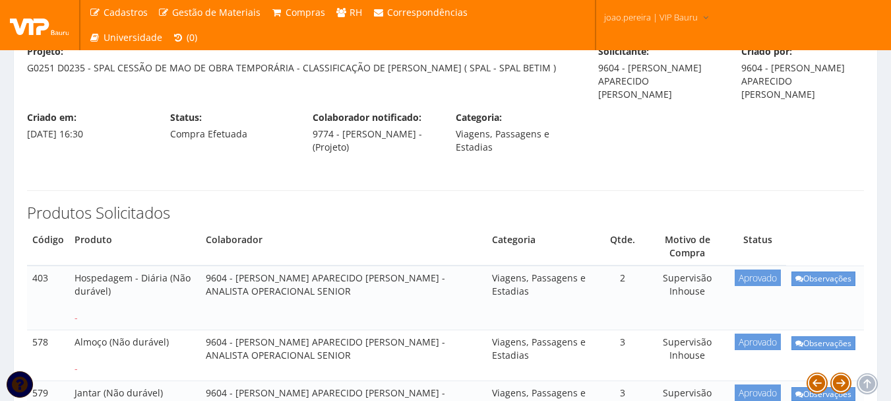
scroll to position [0, 0]
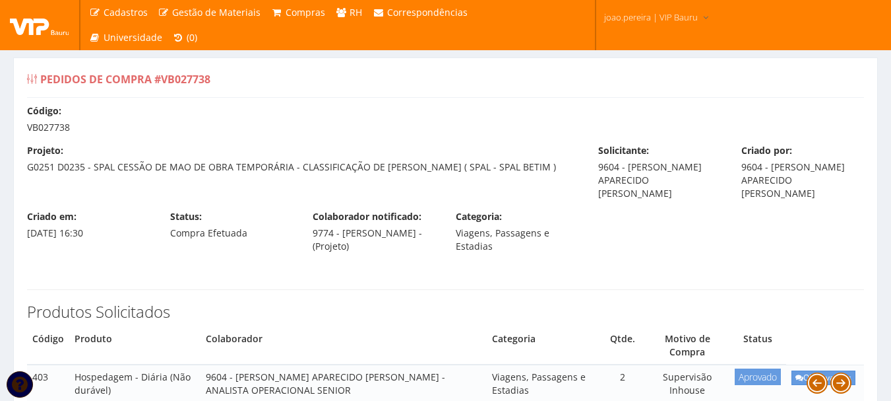
drag, startPoint x: 69, startPoint y: 124, endPoint x: 8, endPoint y: 121, distance: 61.4
copy div "VB027738"
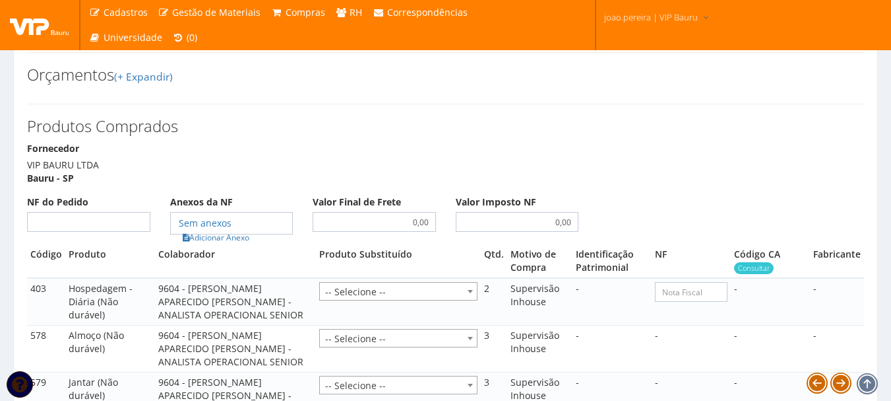
scroll to position [763, 0]
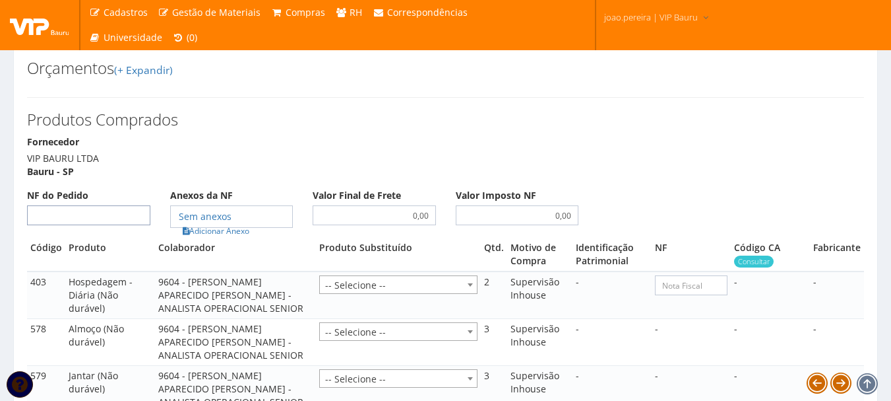
click at [100, 225] on input "NF do Pedido" at bounding box center [88, 215] width 123 height 20
type input "00"
click at [222, 238] on link "Adicionar Anexo" at bounding box center [216, 231] width 75 height 14
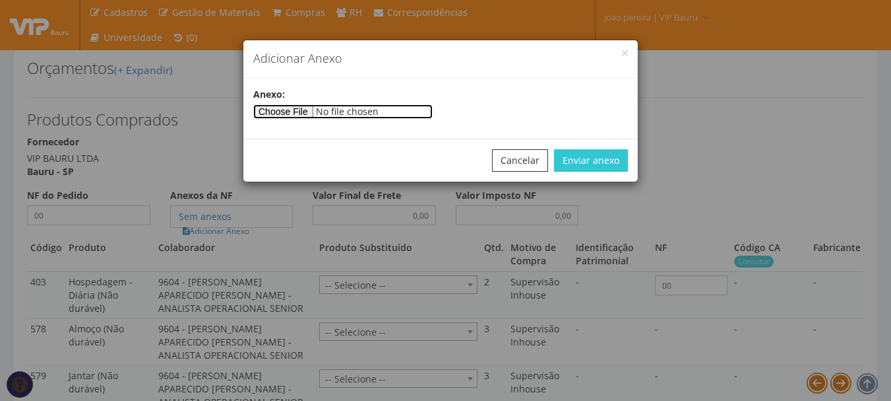
click at [296, 105] on input"] "file" at bounding box center [342, 111] width 179 height 15
type input"] "C:\fakepath\ARCENCIO 23-09.docx"
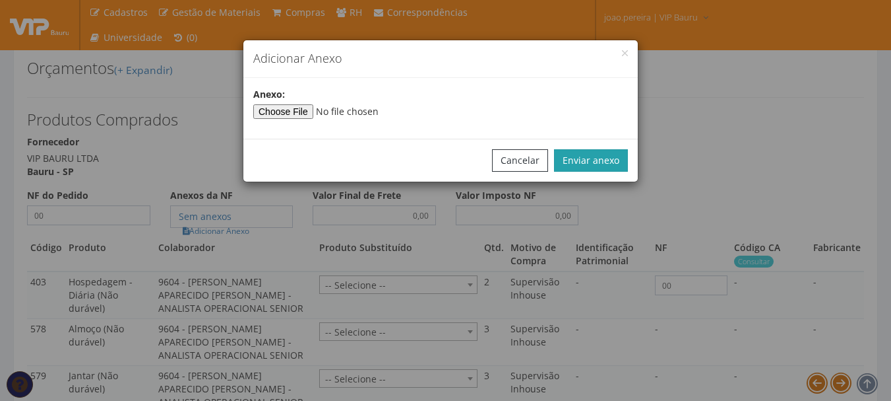
click at [586, 156] on button "Enviar anexo" at bounding box center [591, 160] width 74 height 22
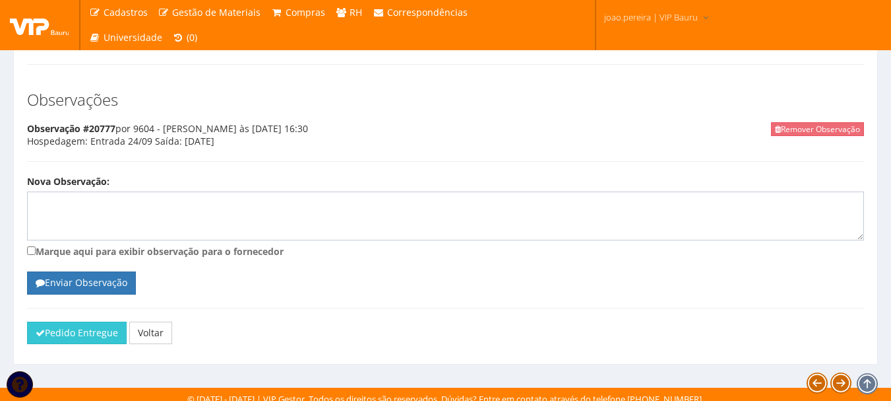
scroll to position [1159, 0]
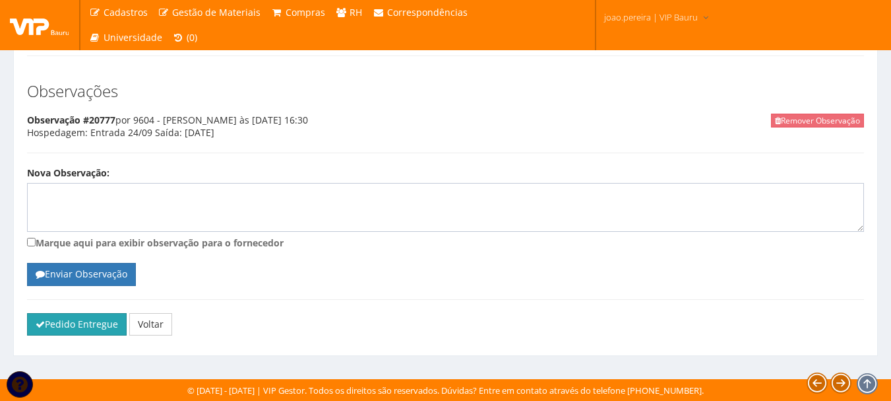
click at [72, 326] on button "Pedido Entregue" at bounding box center [77, 324] width 100 height 22
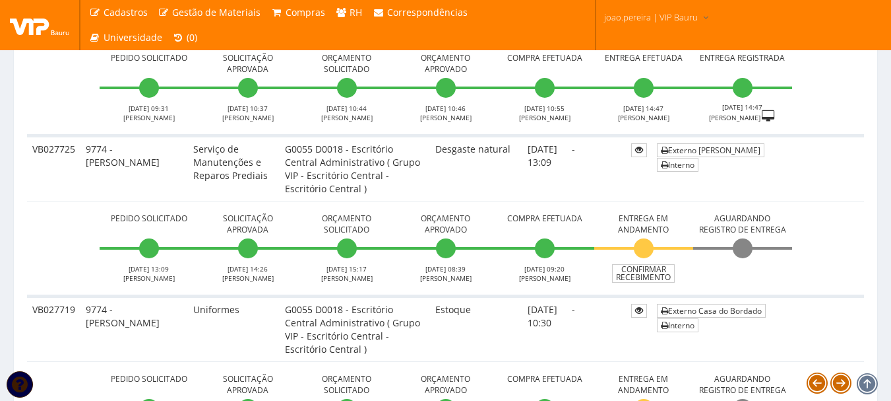
scroll to position [1518, 0]
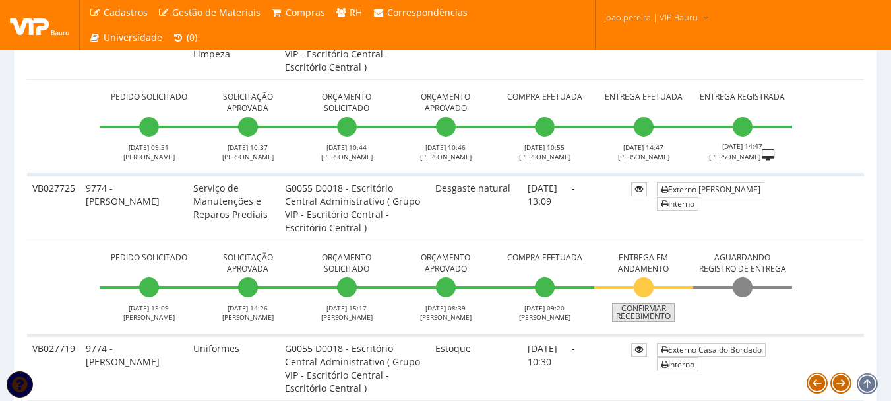
click at [668, 312] on link "Confirmar Recebimento" at bounding box center [643, 312] width 63 height 18
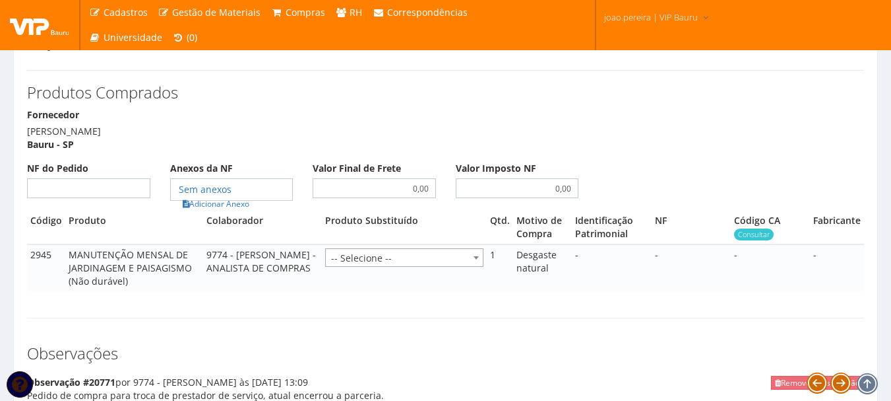
scroll to position [594, 0]
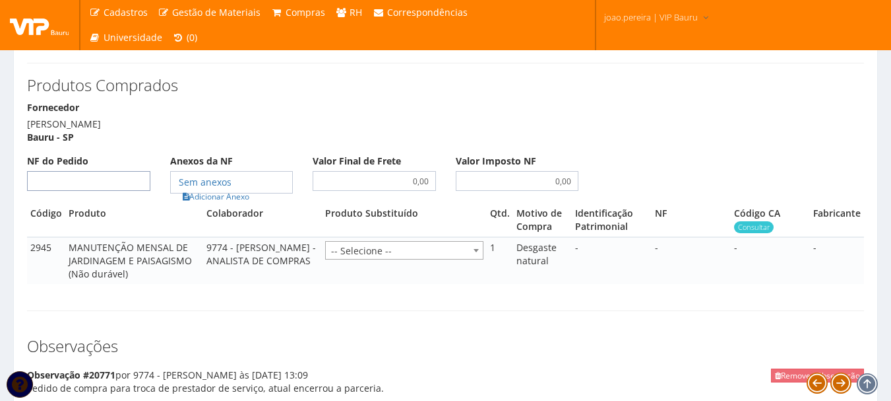
drag, startPoint x: 76, startPoint y: 187, endPoint x: 81, endPoint y: 180, distance: 8.5
click at [76, 187] on input "NF do Pedido" at bounding box center [88, 181] width 123 height 20
type input "16"
click at [242, 203] on link "Adicionar Anexo" at bounding box center [216, 196] width 75 height 14
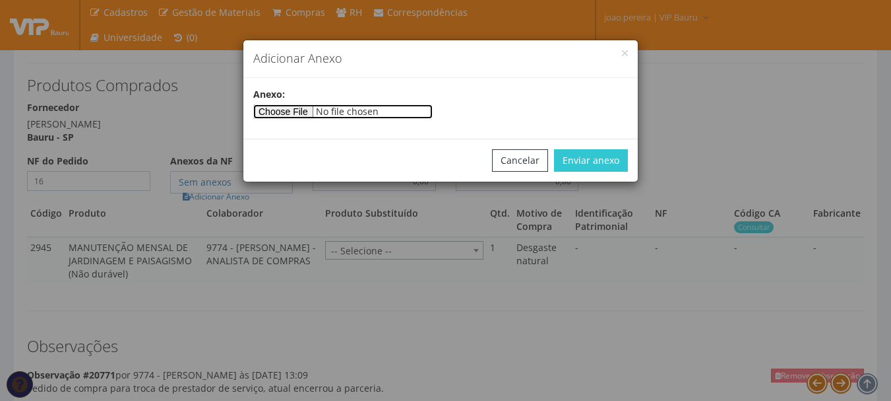
click at [307, 107] on input"] "file" at bounding box center [342, 111] width 179 height 15
type input"] "C:\fakepath\35060032256225497000109000000000001625095618761383.pdf"
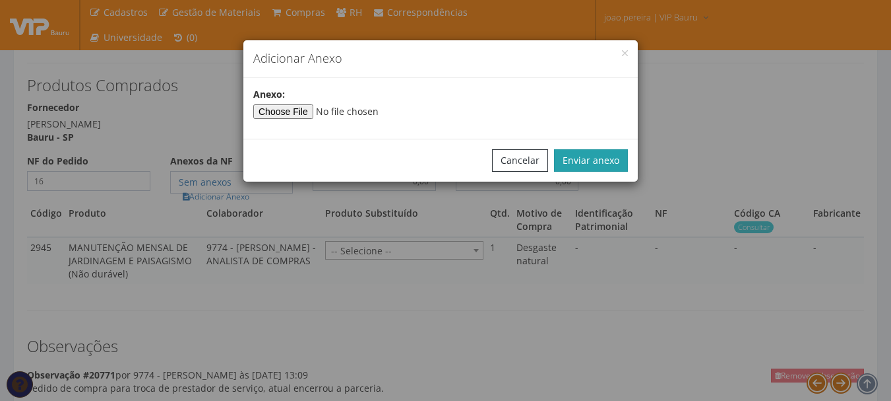
click at [604, 157] on button "Enviar anexo" at bounding box center [591, 160] width 74 height 22
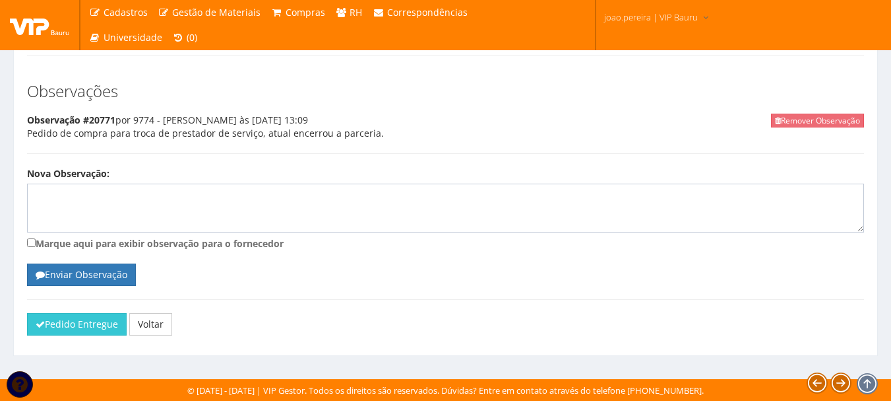
scroll to position [862, 0]
click at [81, 323] on button "Pedido Entregue" at bounding box center [77, 324] width 100 height 22
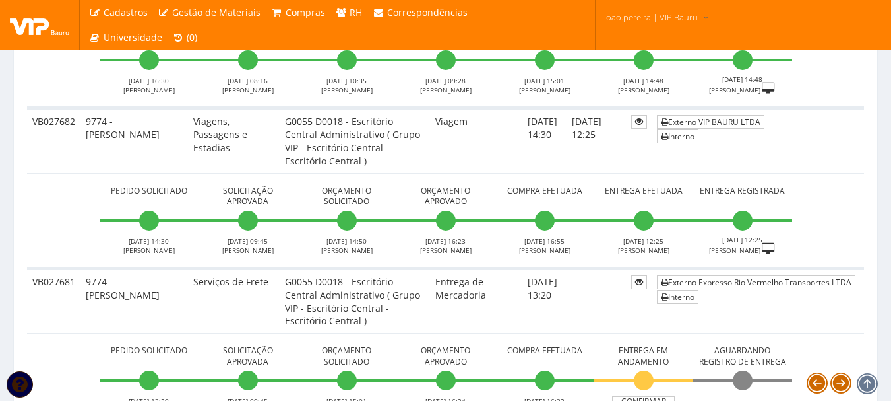
scroll to position [2933, 0]
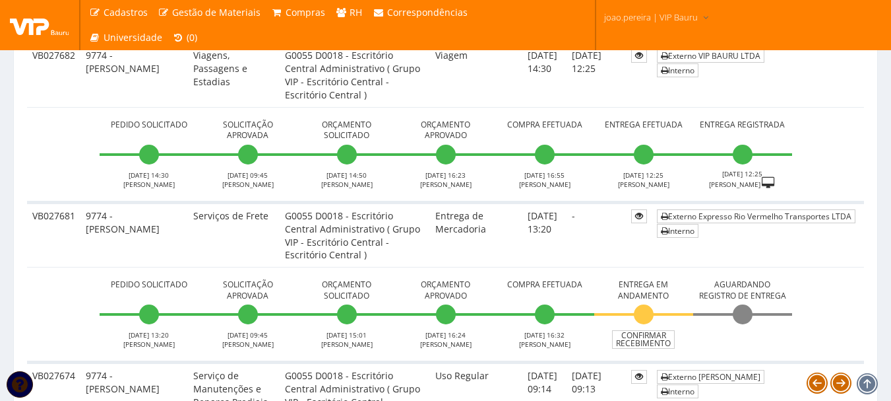
click at [767, 336] on li "Aguardando Registro de Entrega" at bounding box center [743, 312] width 99 height 73
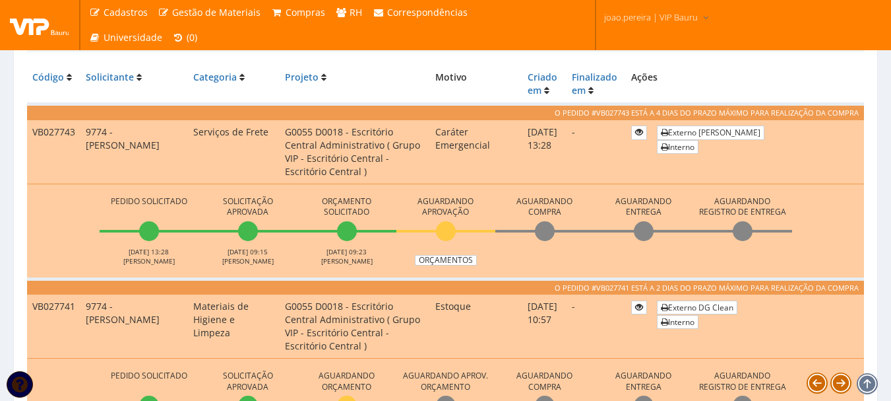
scroll to position [360, 0]
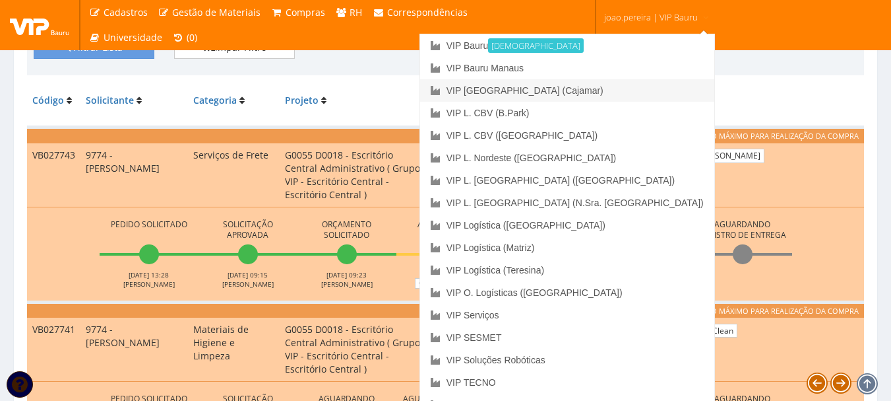
click at [634, 90] on link "VIP [GEOGRAPHIC_DATA] (Cajamar)" at bounding box center [567, 90] width 294 height 22
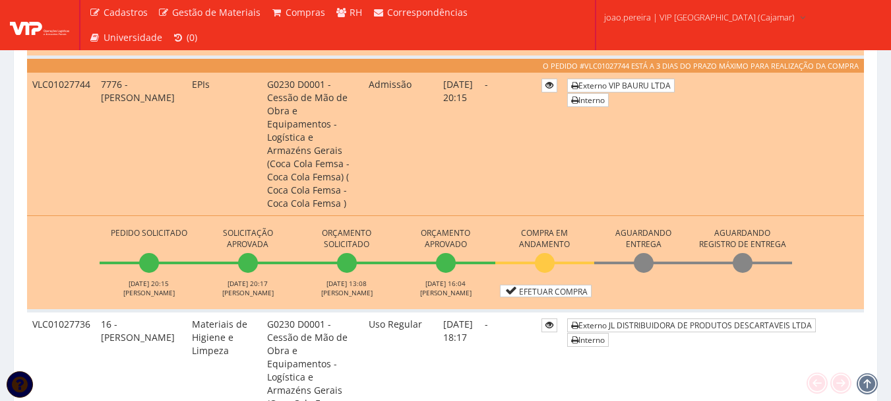
scroll to position [660, 0]
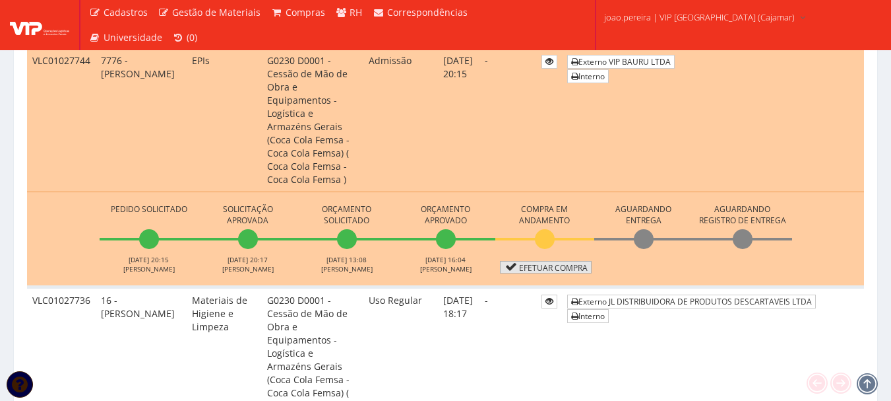
click at [558, 261] on link "Efetuar Compra" at bounding box center [546, 267] width 92 height 13
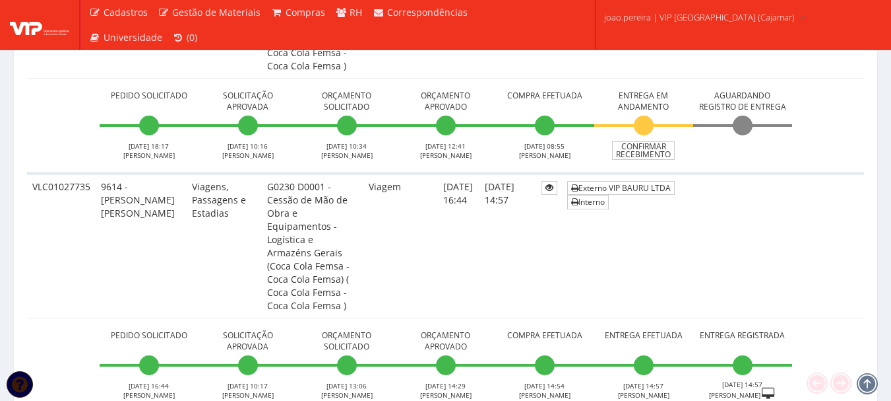
scroll to position [990, 0]
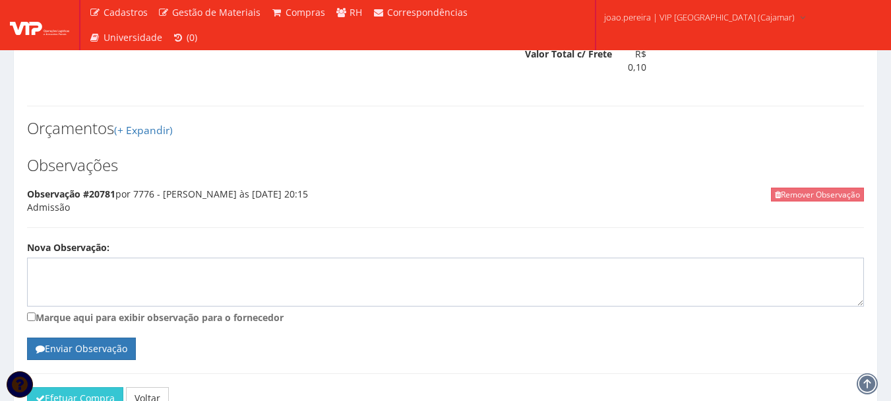
scroll to position [1045, 0]
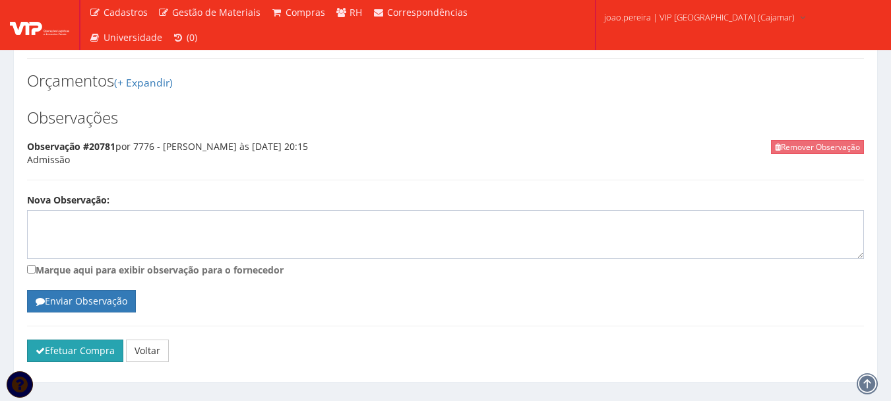
click at [77, 339] on button "Efetuar Compra" at bounding box center [75, 350] width 96 height 22
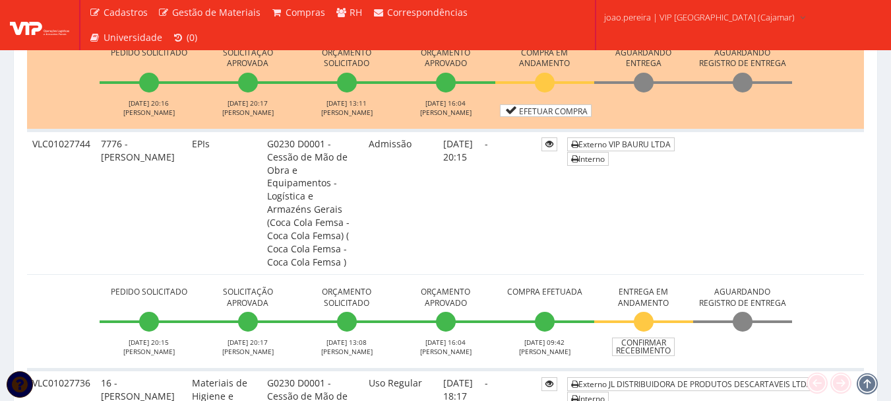
scroll to position [462, 0]
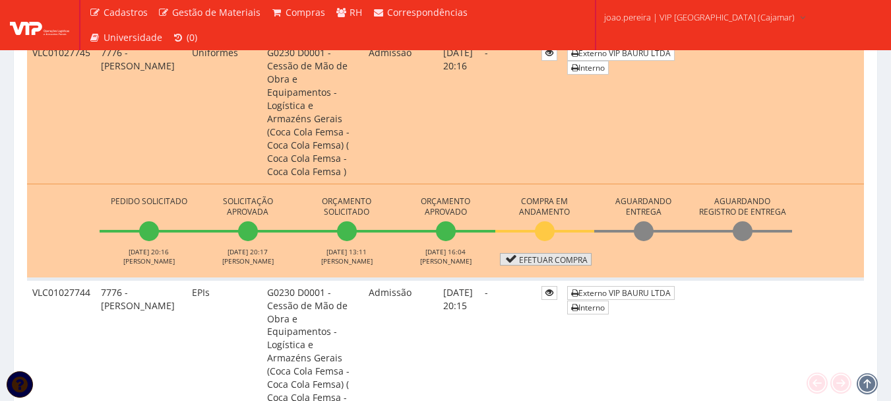
click at [562, 253] on link "Efetuar Compra" at bounding box center [546, 259] width 92 height 13
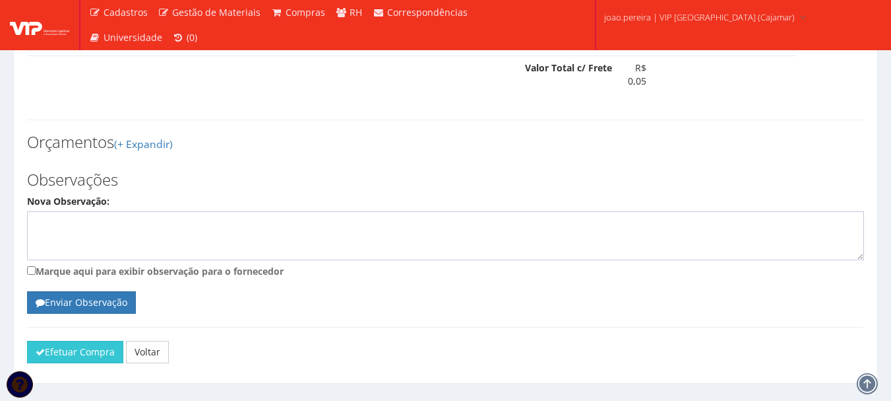
scroll to position [732, 0]
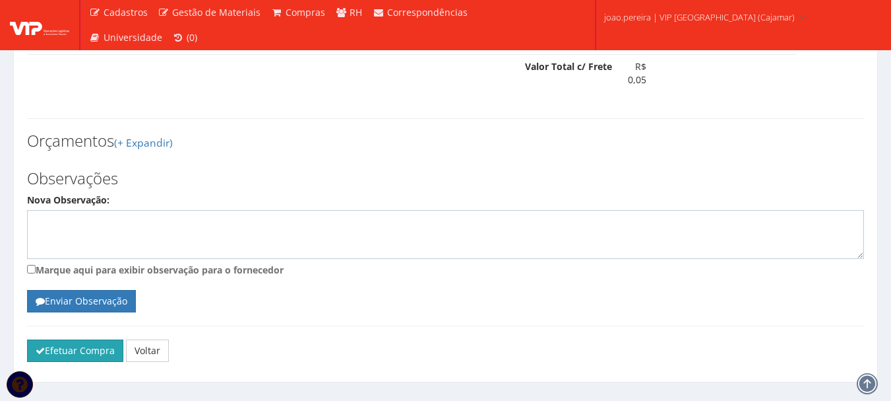
click at [90, 339] on button "Efetuar Compra" at bounding box center [75, 350] width 96 height 22
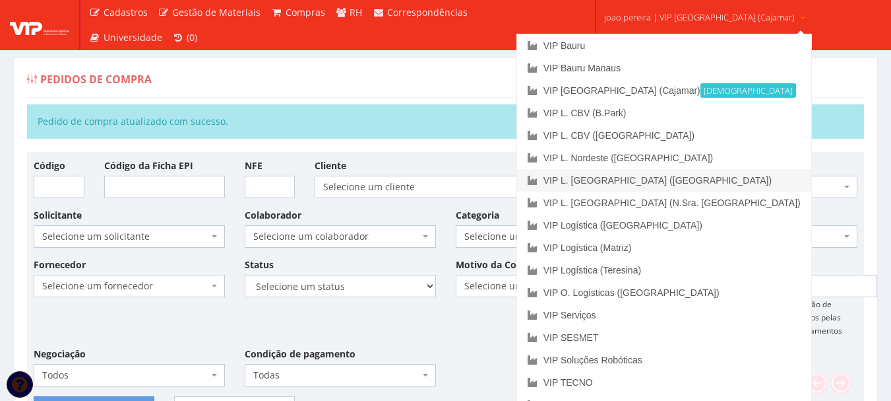
click at [651, 183] on link "VIP L. [GEOGRAPHIC_DATA] ([GEOGRAPHIC_DATA])" at bounding box center [664, 180] width 294 height 22
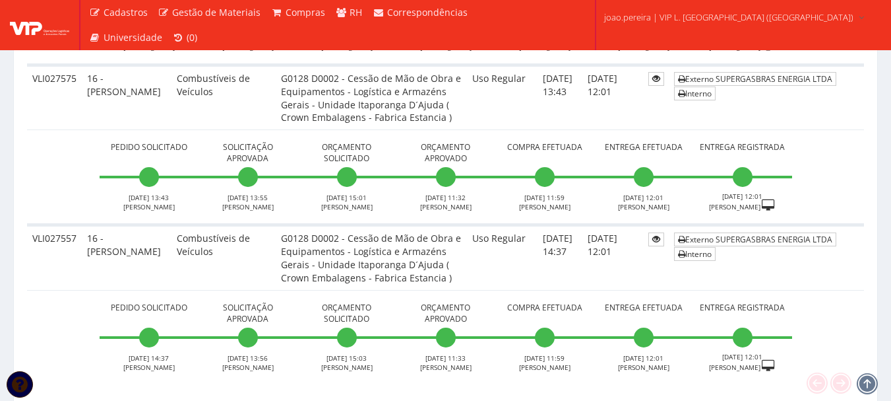
scroll to position [4967, 0]
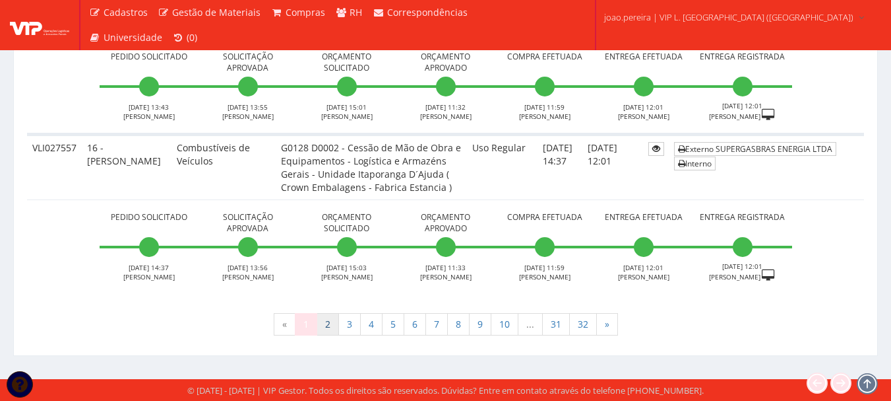
click at [330, 319] on link "2" at bounding box center [328, 324] width 22 height 22
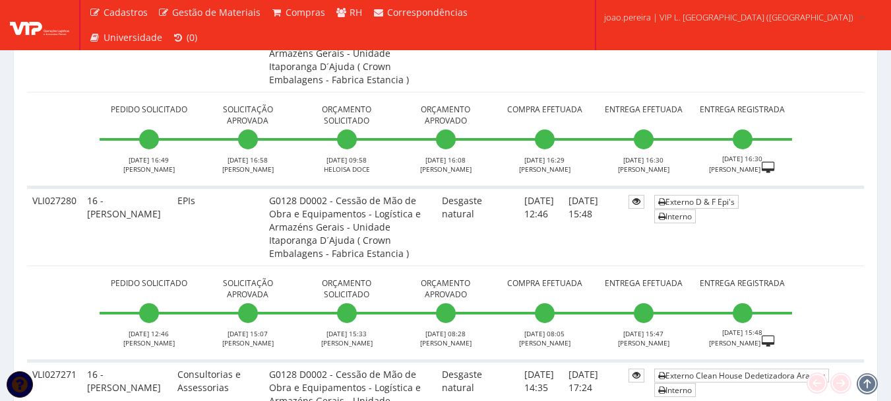
scroll to position [3563, 0]
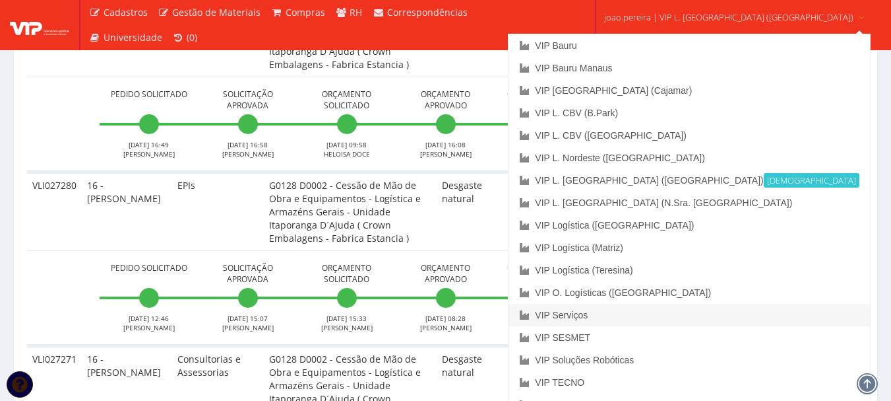
click at [657, 317] on link "VIP Serviços" at bounding box center [689, 315] width 361 height 22
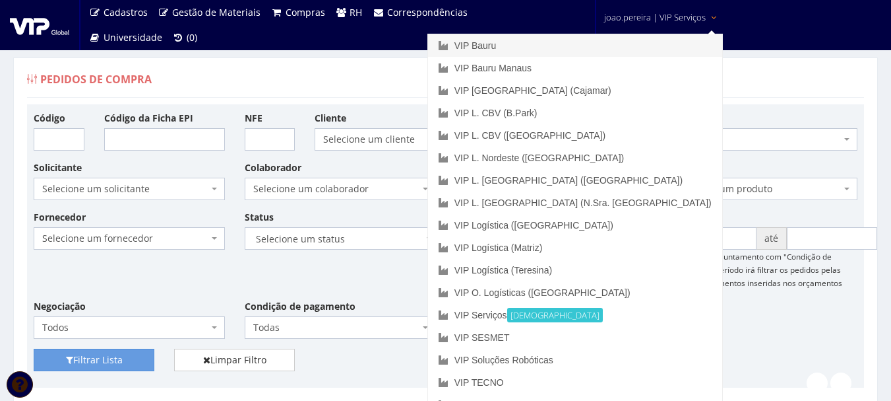
click at [608, 44] on link "VIP Bauru" at bounding box center [575, 45] width 294 height 22
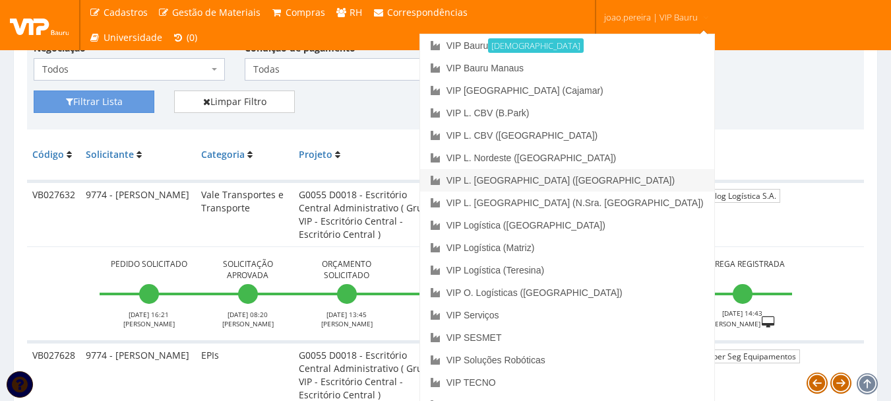
scroll to position [264, 0]
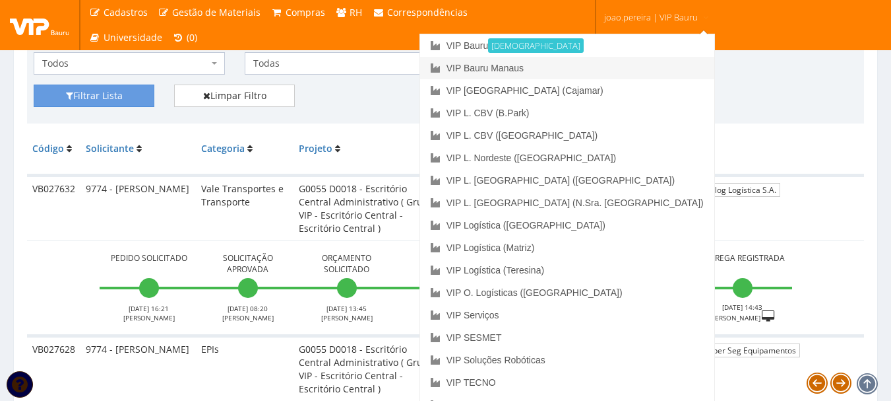
click at [626, 66] on link "VIP Bauru Manaus" at bounding box center [567, 68] width 294 height 22
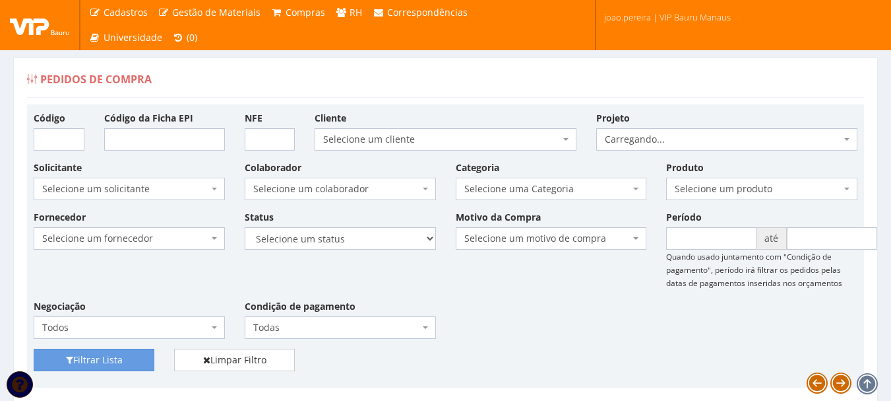
click at [681, 16] on span "joao.pereira | VIP Bauru Manaus" at bounding box center [667, 17] width 127 height 13
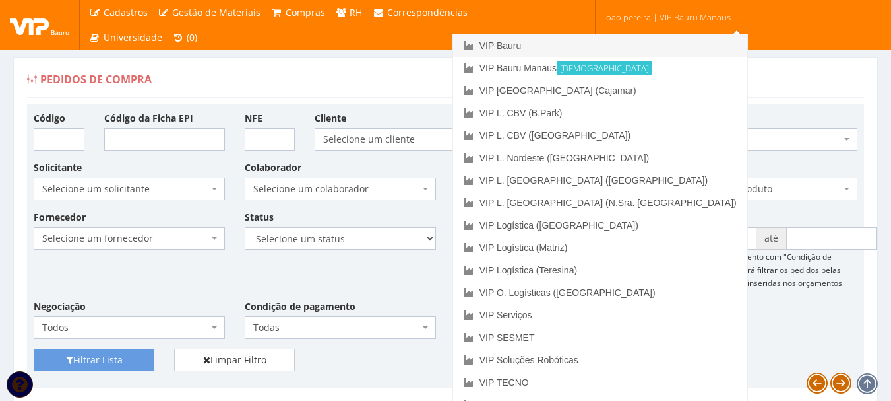
click at [631, 49] on link "VIP Bauru" at bounding box center [600, 45] width 294 height 22
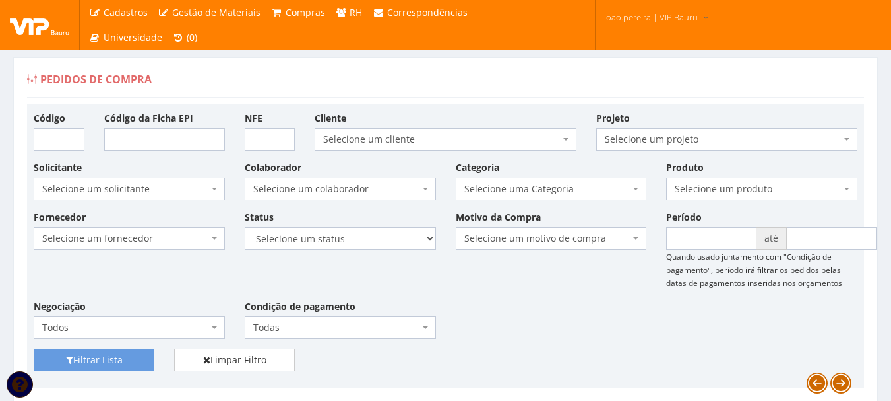
click at [684, 84] on div "Pedidos de Compra" at bounding box center [445, 82] width 837 height 32
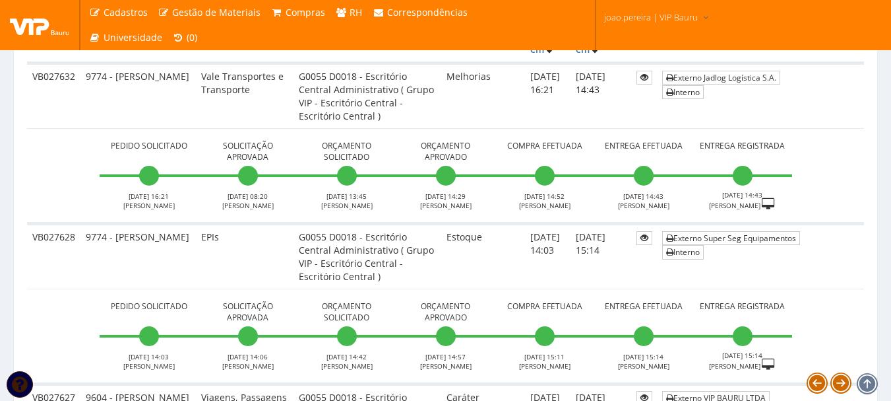
scroll to position [396, 0]
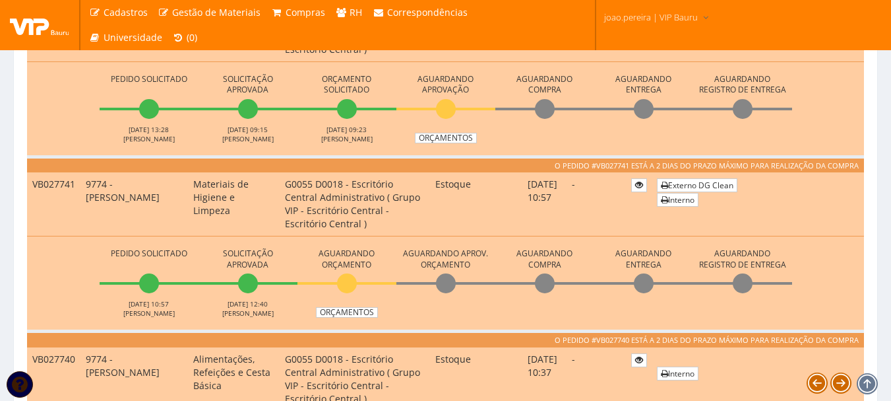
scroll to position [528, 0]
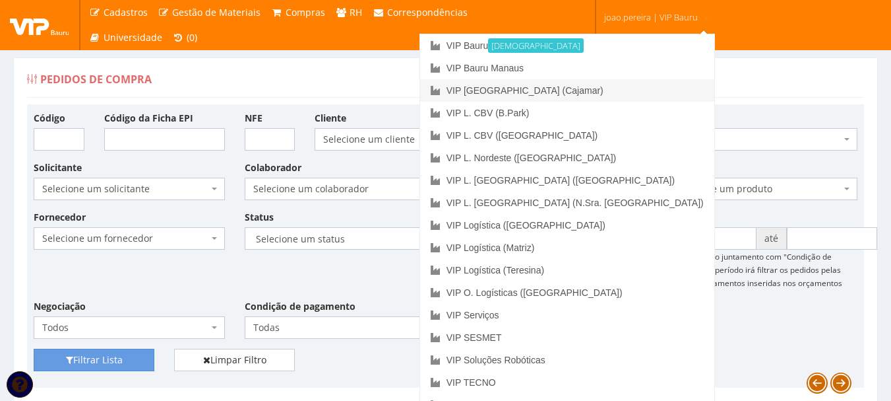
click at [631, 88] on link "VIP [GEOGRAPHIC_DATA] (Cajamar)" at bounding box center [567, 90] width 294 height 22
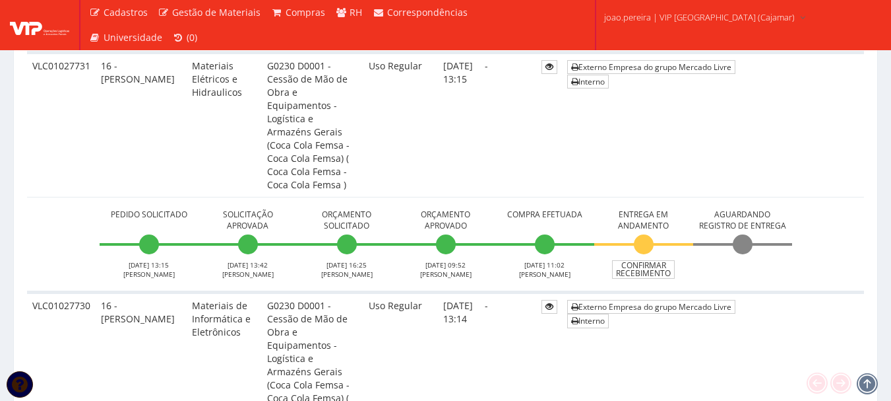
scroll to position [1716, 0]
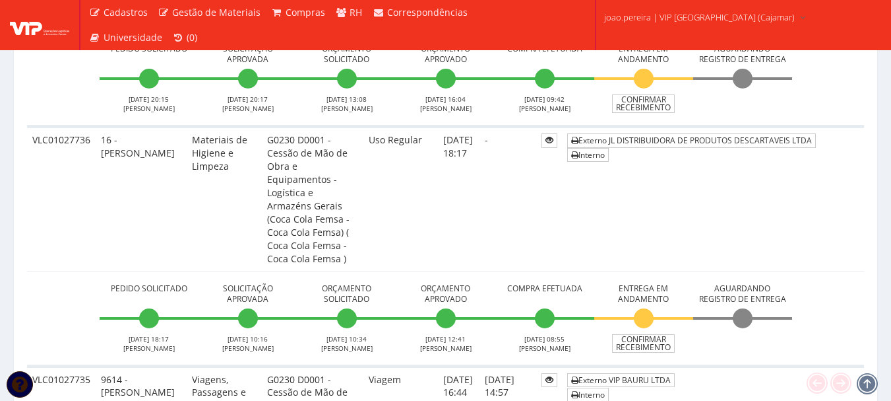
scroll to position [726, 0]
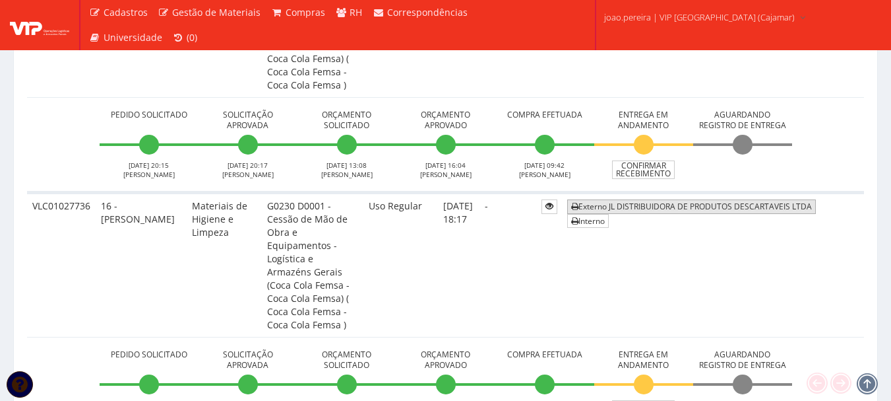
click at [690, 199] on link "Externo JL DISTRIBUIDORA DE PRODUTOS DESCARTAVEIS LTDA" at bounding box center [691, 206] width 249 height 14
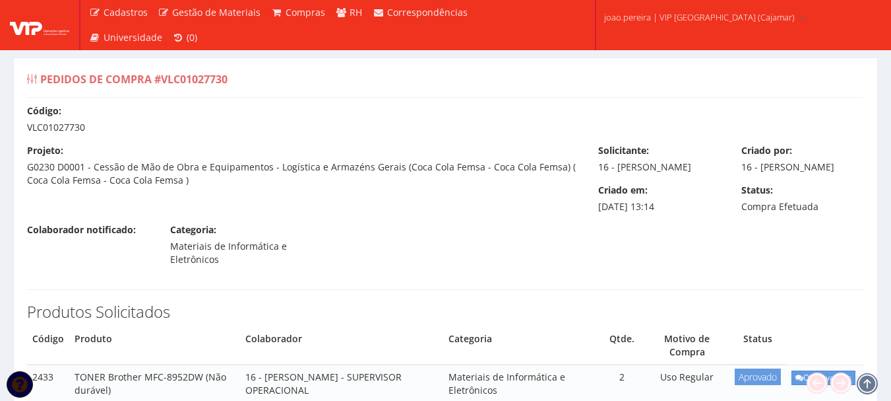
drag, startPoint x: 86, startPoint y: 124, endPoint x: 25, endPoint y: 125, distance: 61.4
click at [25, 125] on div "Código: VLC01027730" at bounding box center [445, 119] width 857 height 30
copy div "VLC01027730"
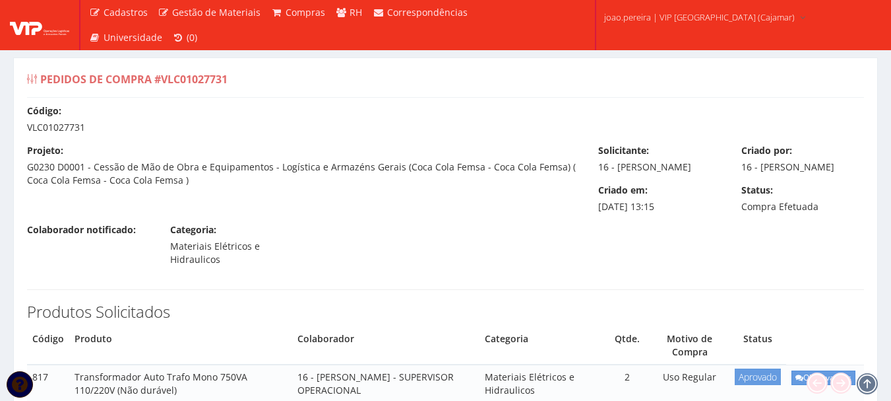
drag, startPoint x: 82, startPoint y: 123, endPoint x: 9, endPoint y: 123, distance: 73.2
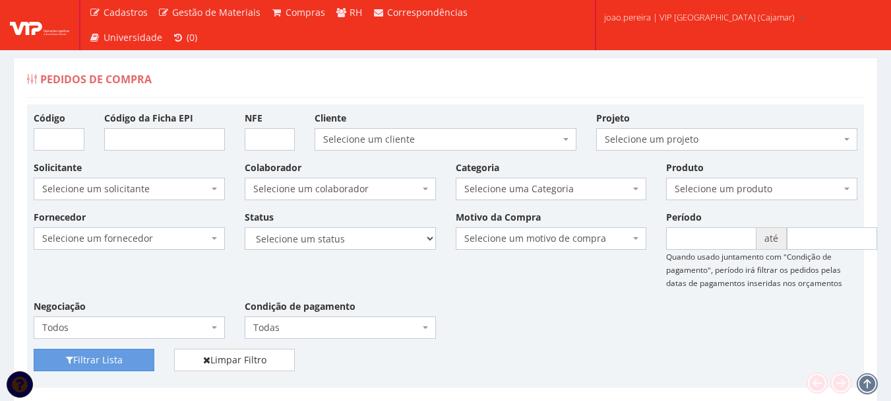
click at [494, 325] on div "Fornecedor Selecione um fornecedor ******** ******** 1000 MARCAS BRASIL 12.203.…" at bounding box center [446, 279] width 844 height 139
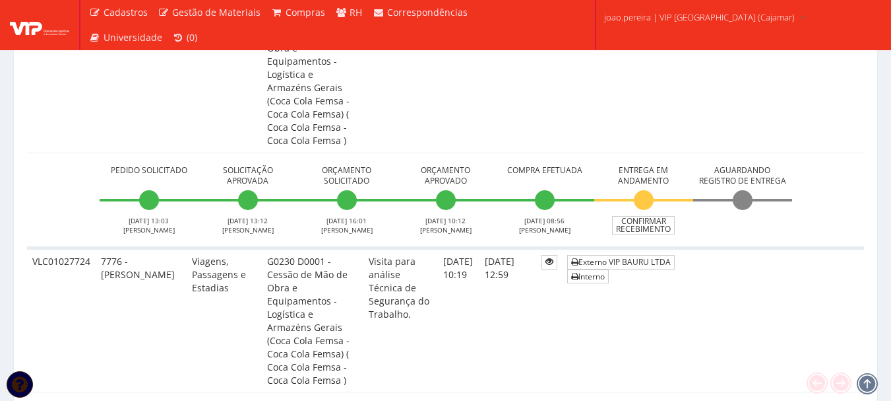
scroll to position [2112, 0]
